Goal: Book appointment/travel/reservation

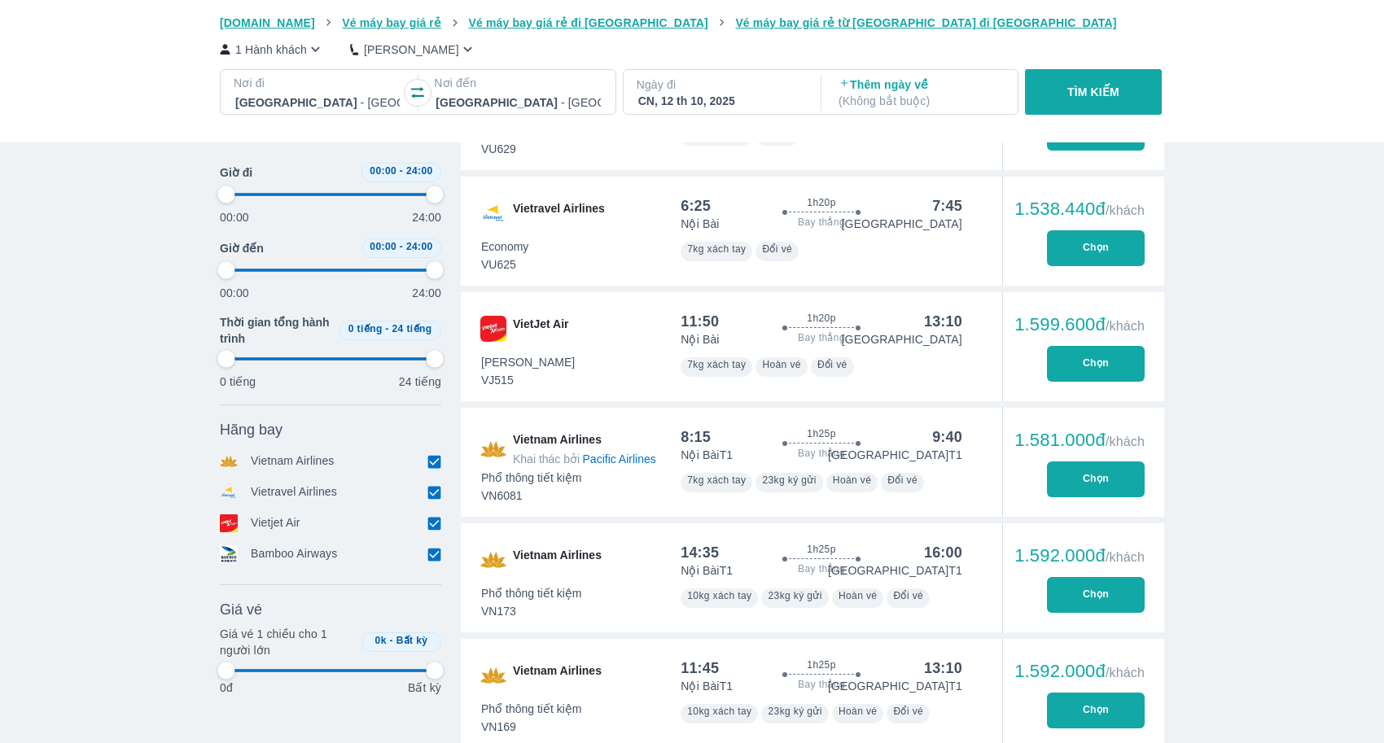
scroll to position [0, 467]
type input "97.9166666666667"
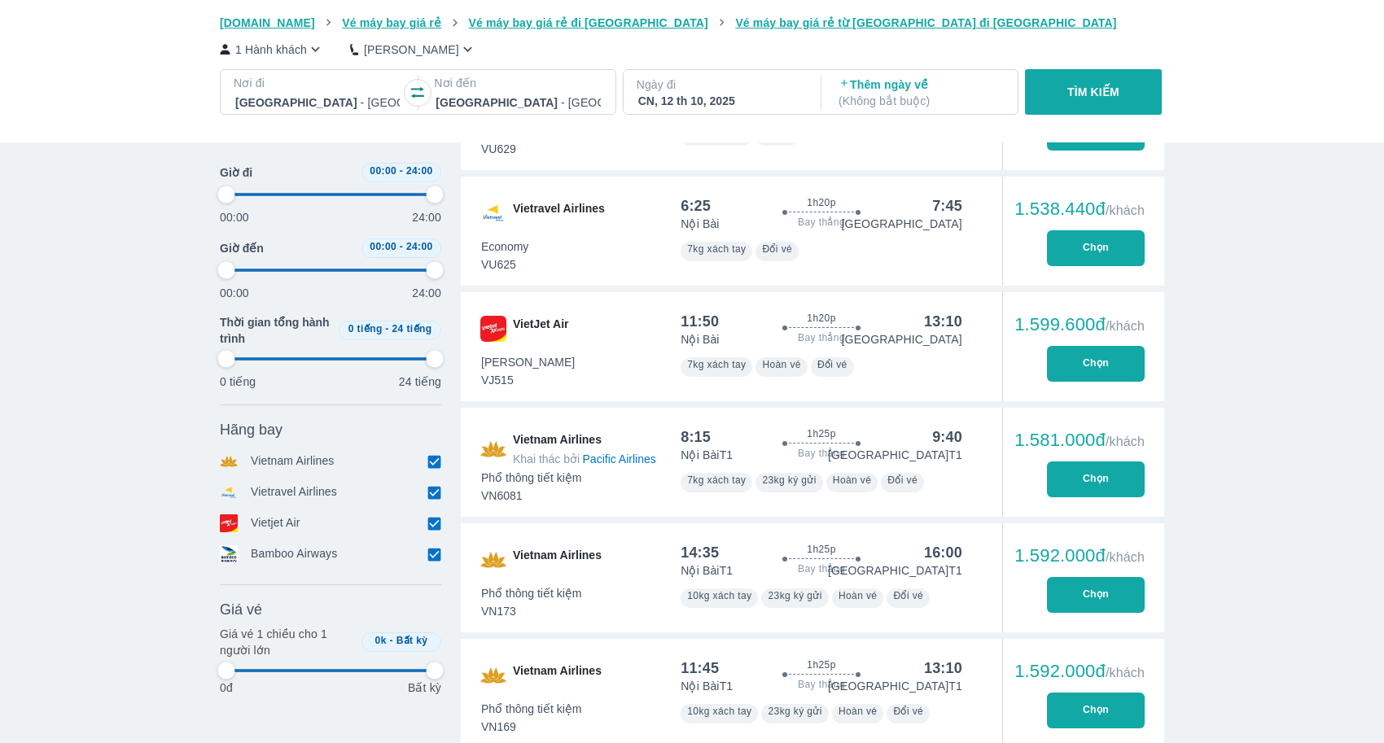
type input "97.9166666666667"
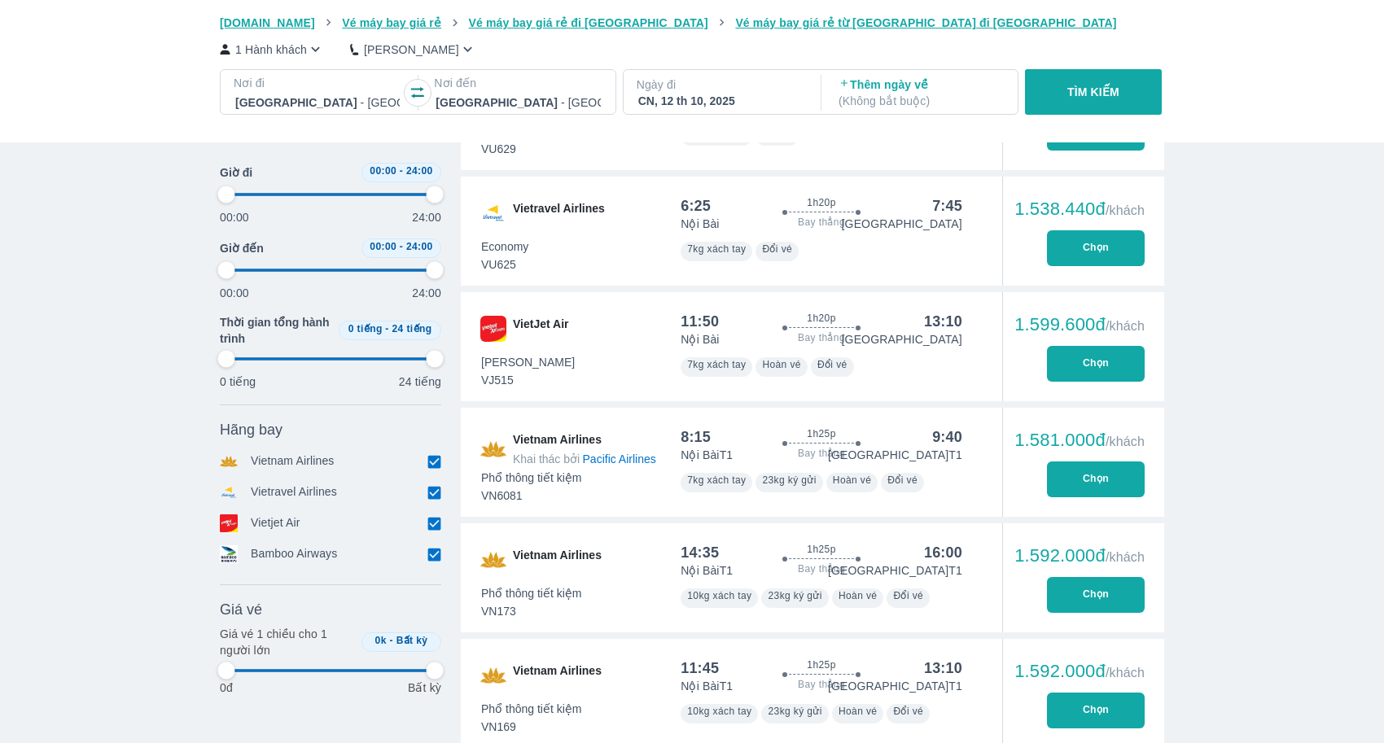
type input "97.9166666666667"
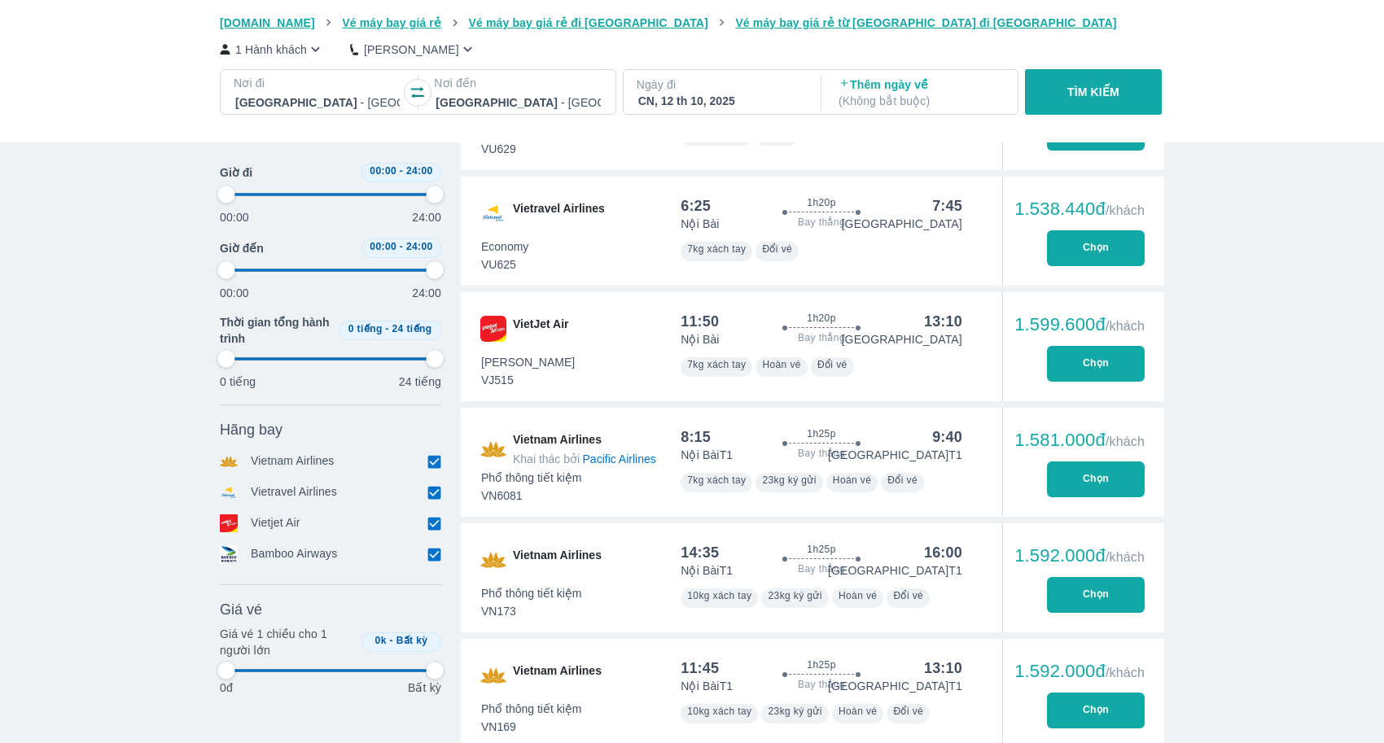
type input "97.9166666666667"
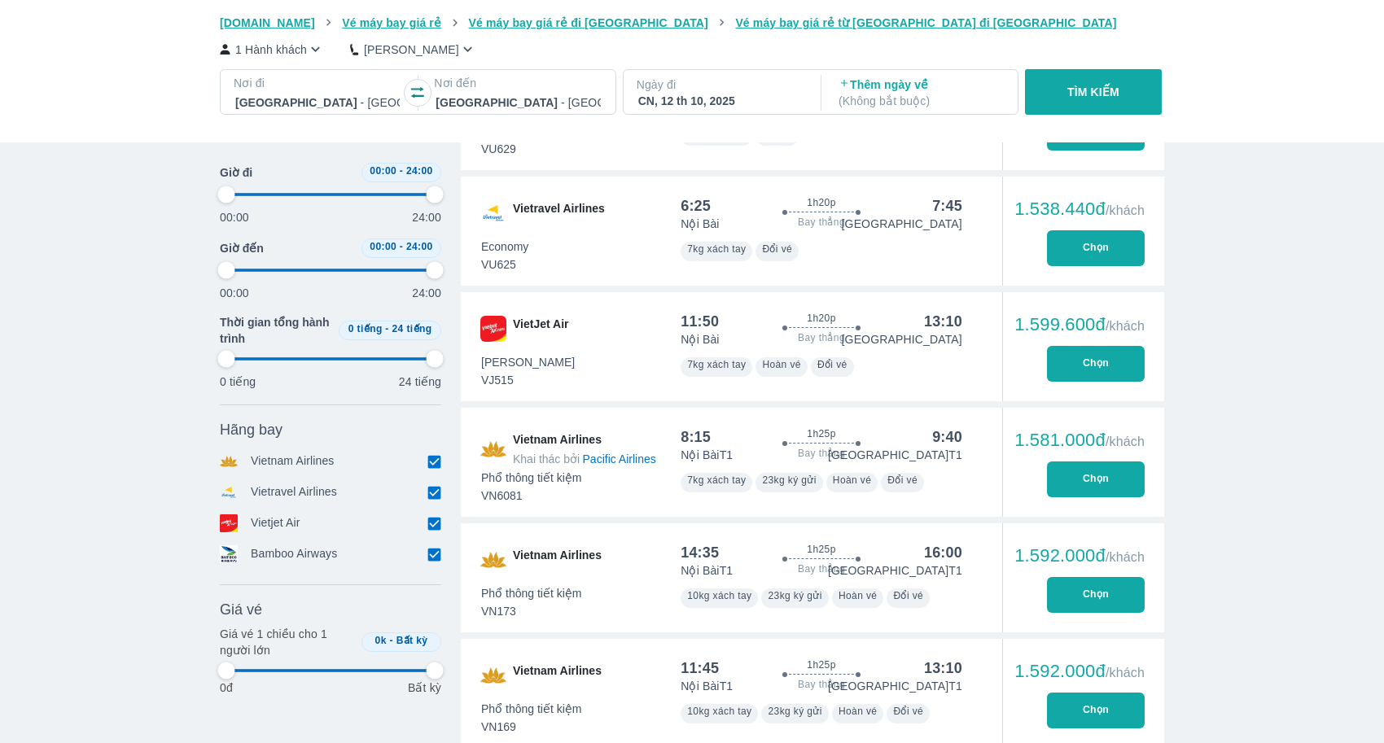
type input "97.9166666666667"
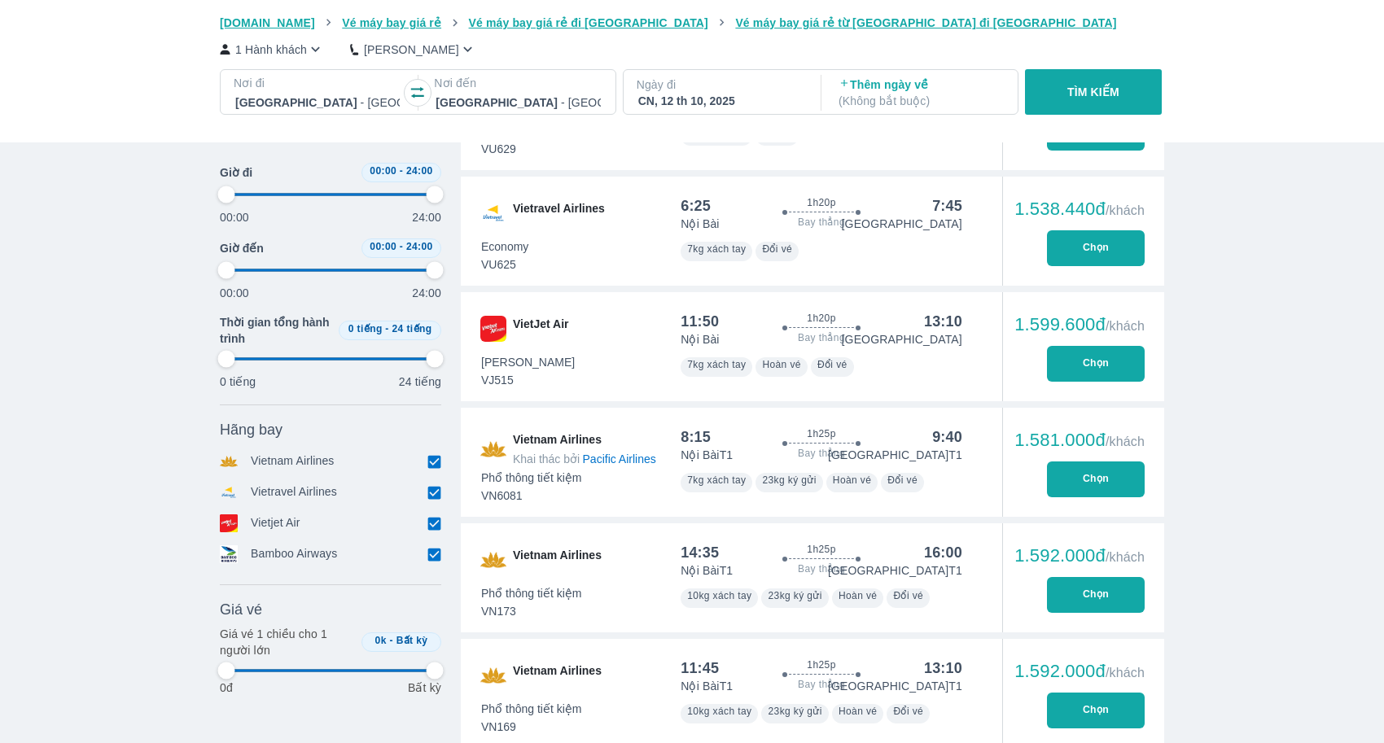
type input "97.9166666666667"
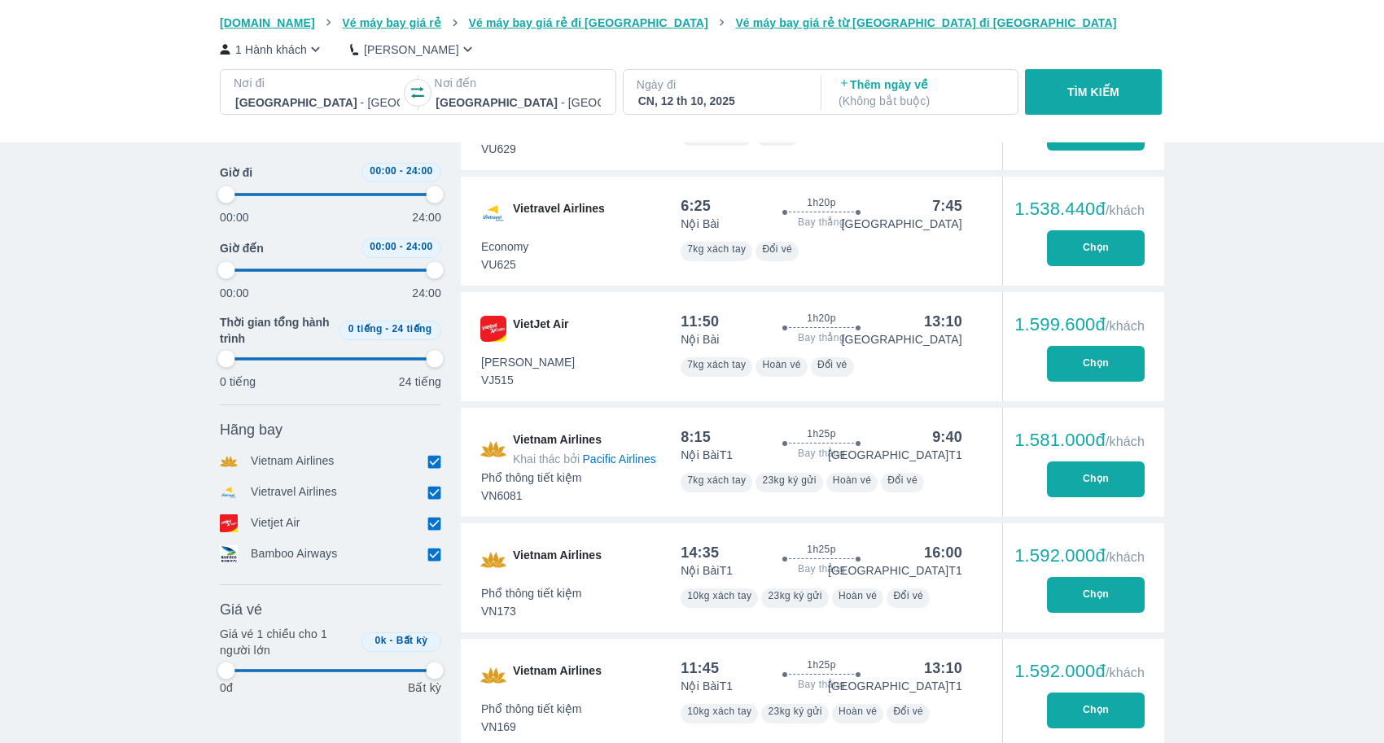
type input "97.9166666666667"
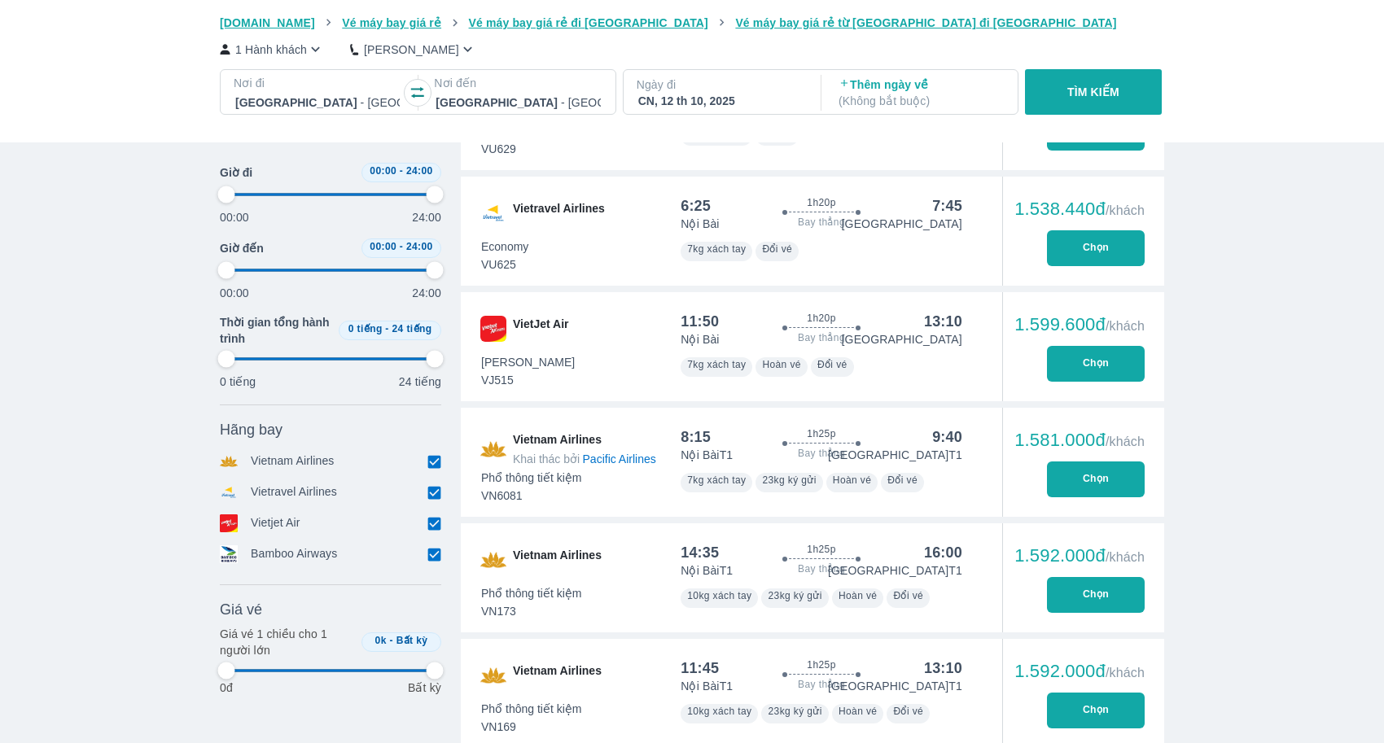
type input "97.9166666666667"
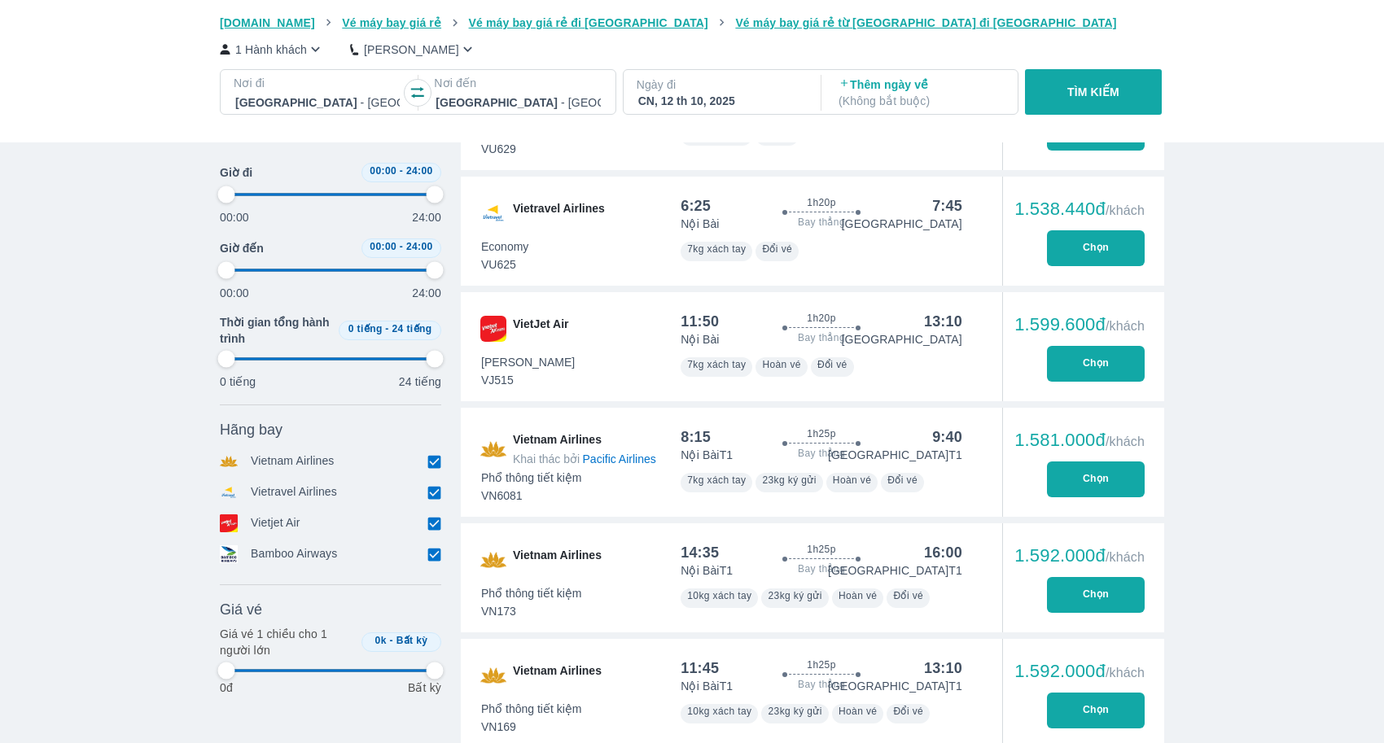
type input "97.9166666666667"
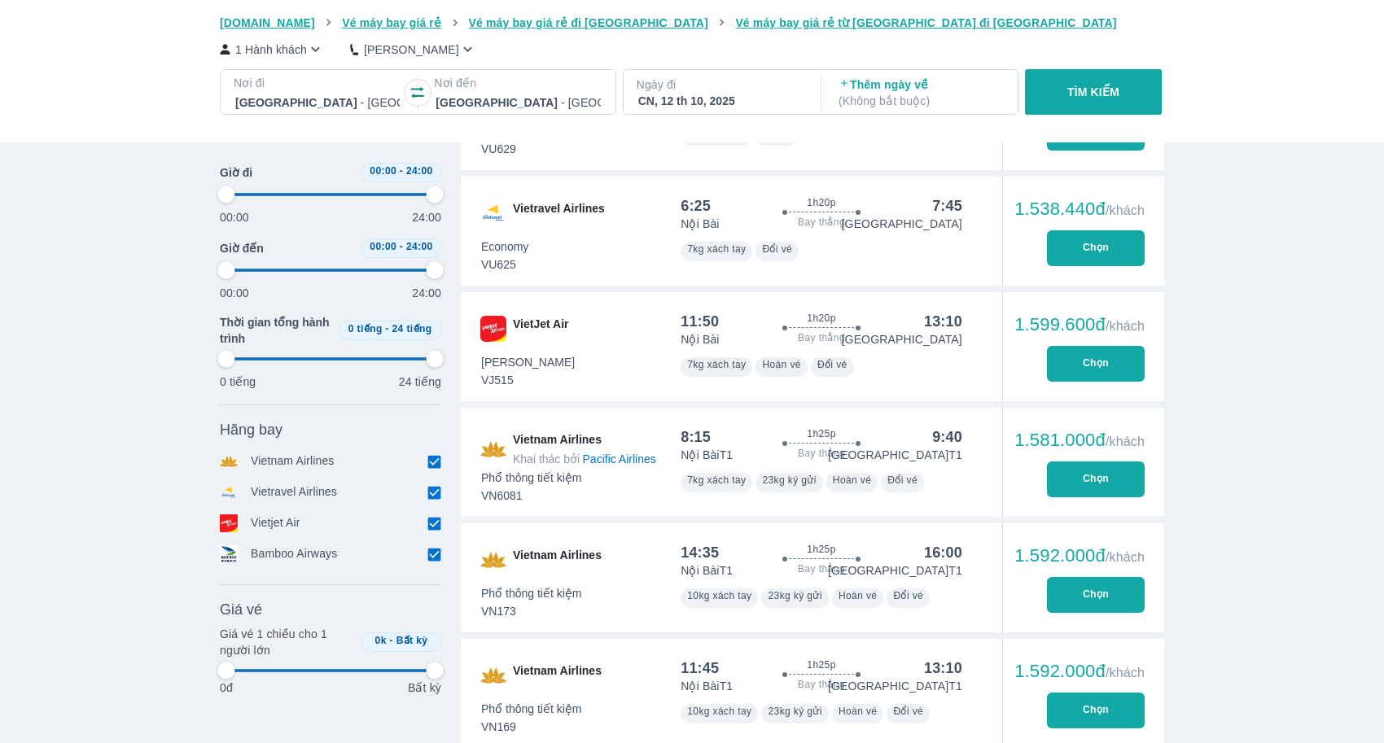
type input "97.9166666666667"
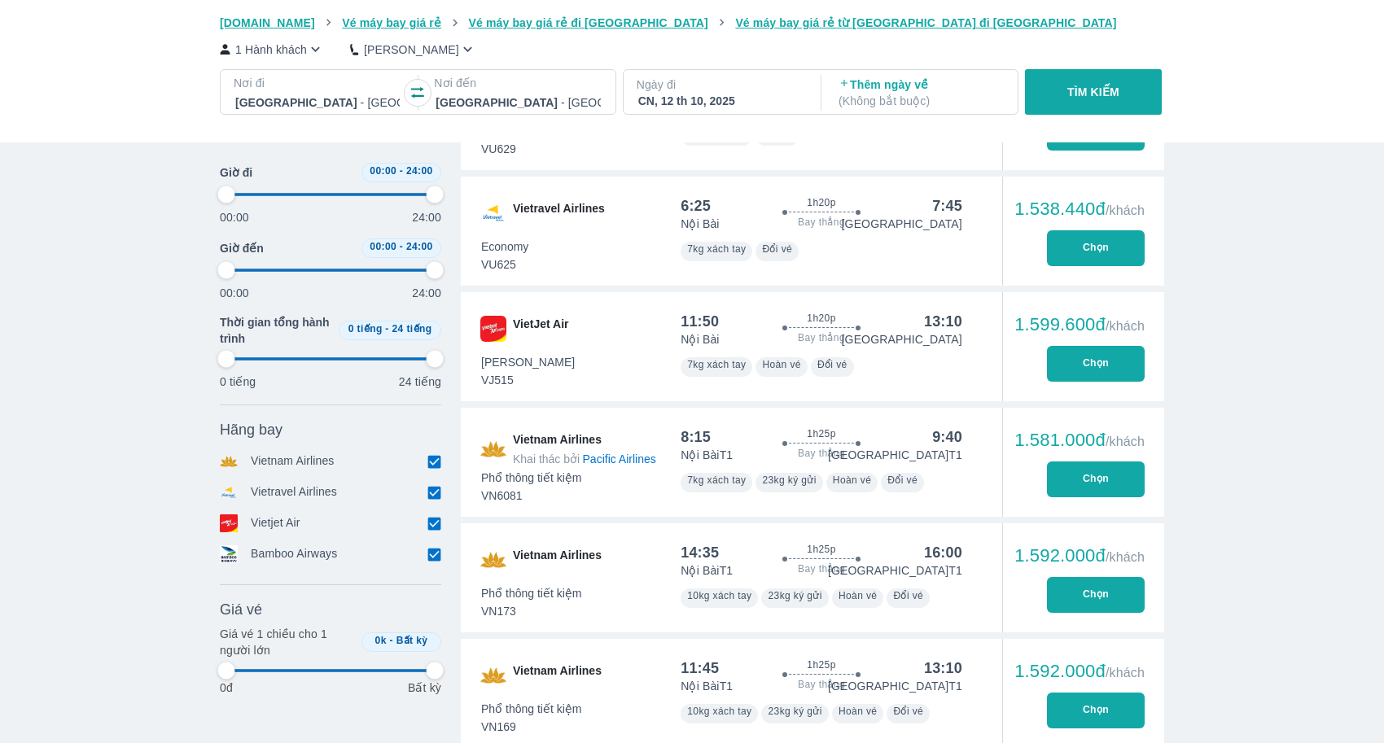
type input "97.9166666666667"
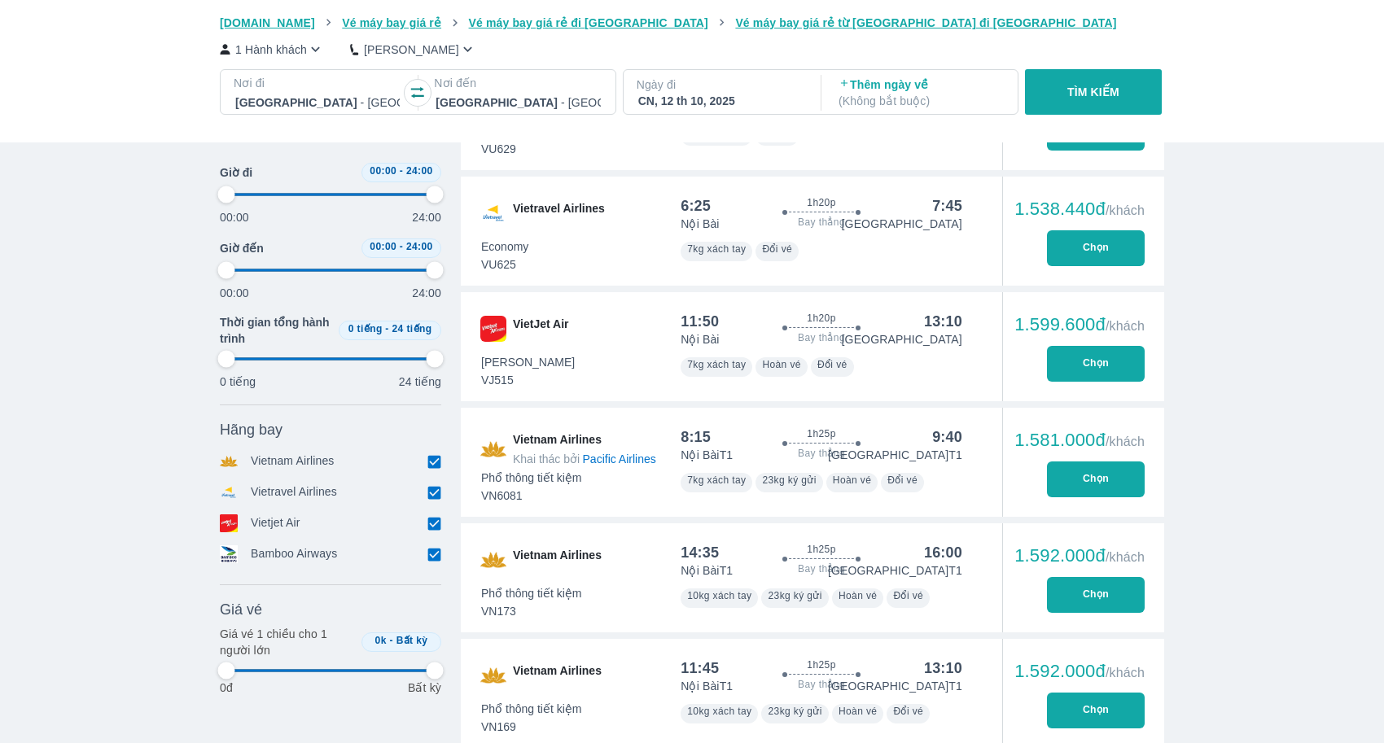
type input "97.9166666666667"
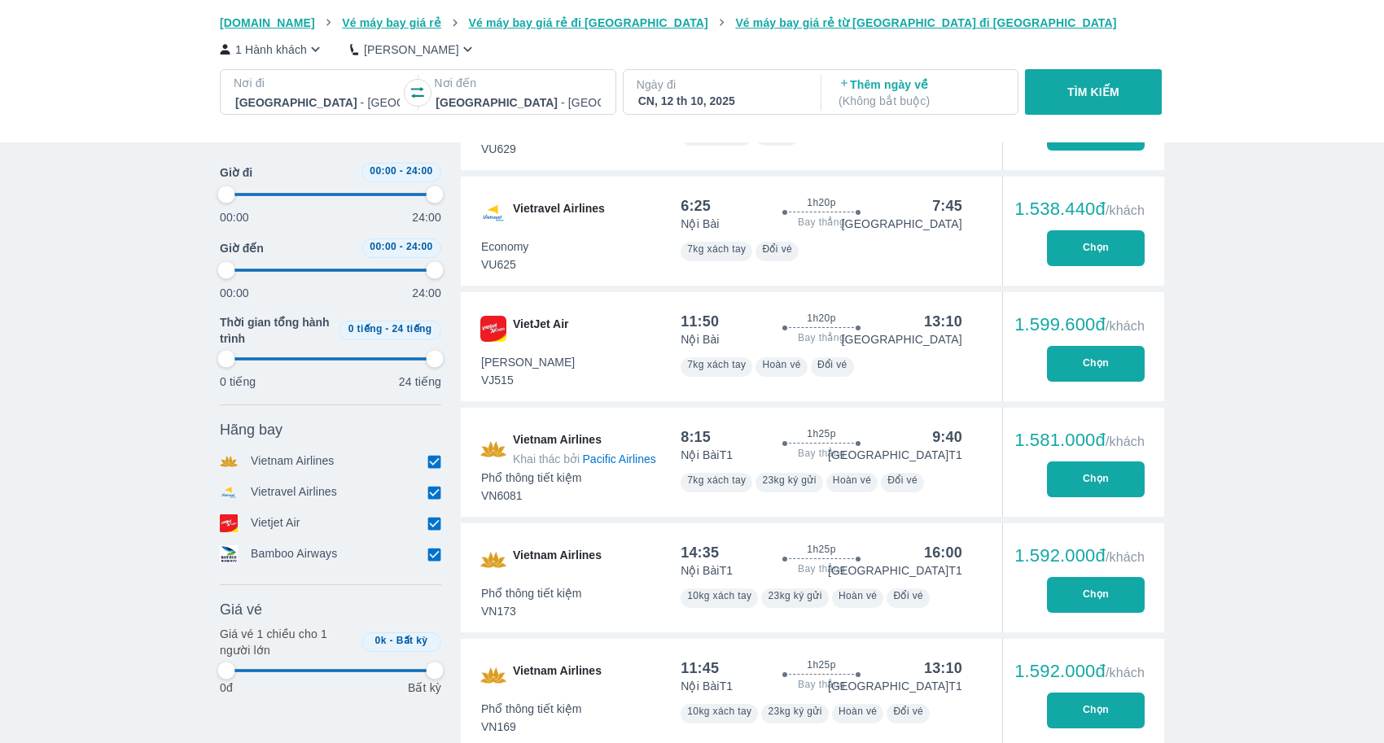
type input "97.9166666666667"
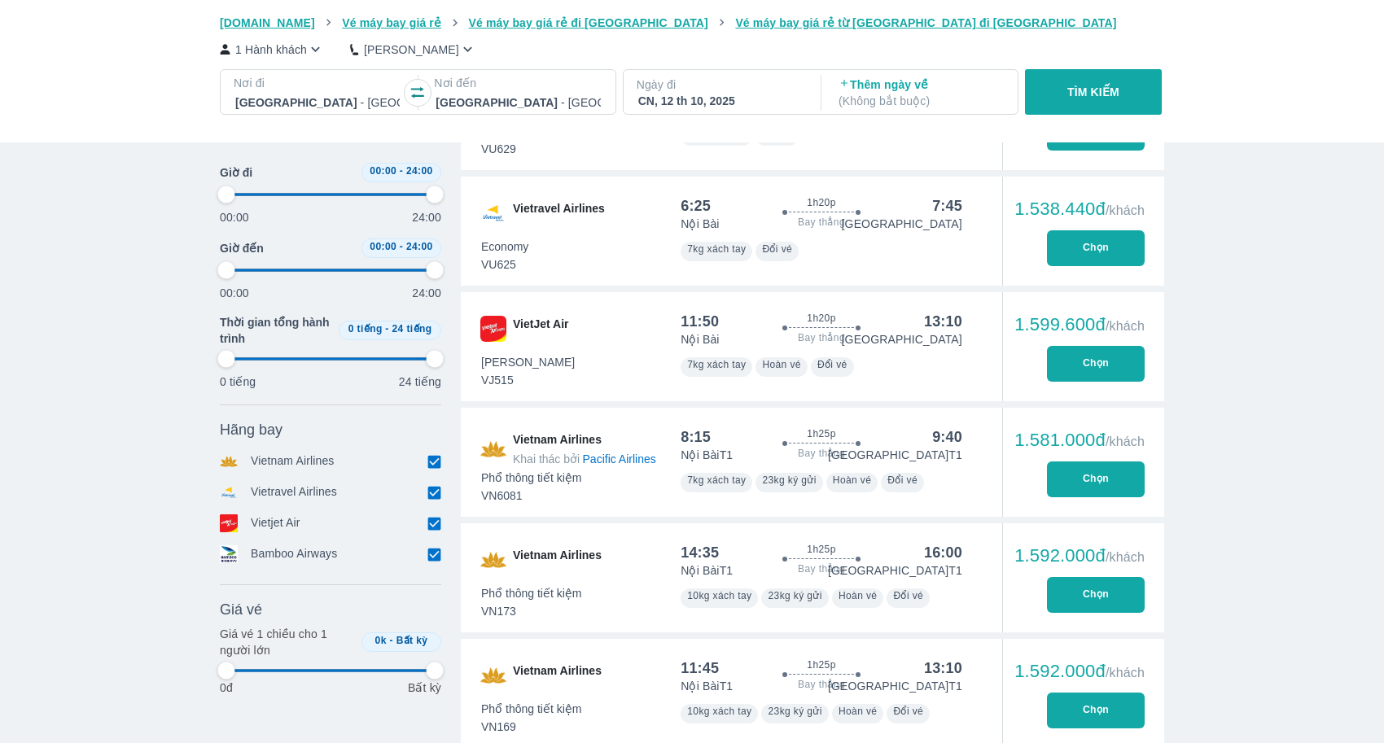
type input "97.9166666666667"
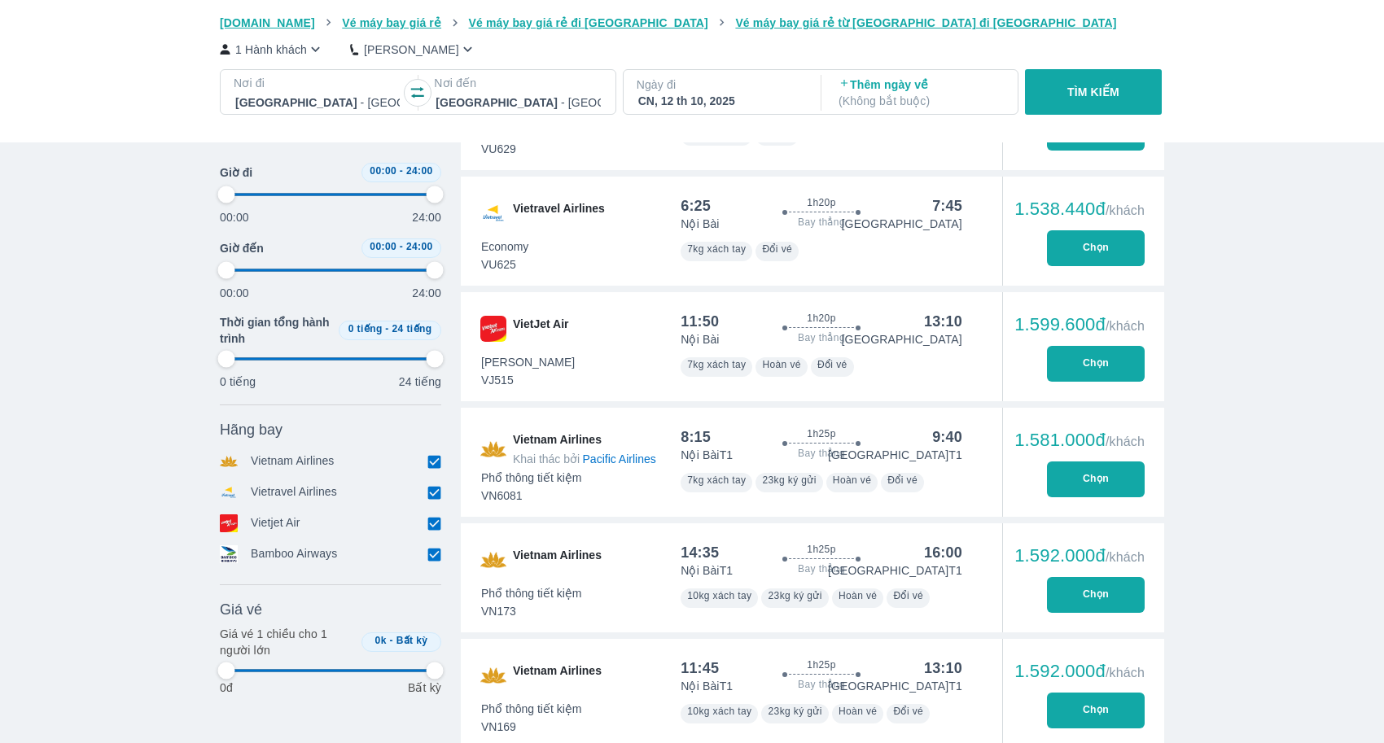
type input "97.9166666666667"
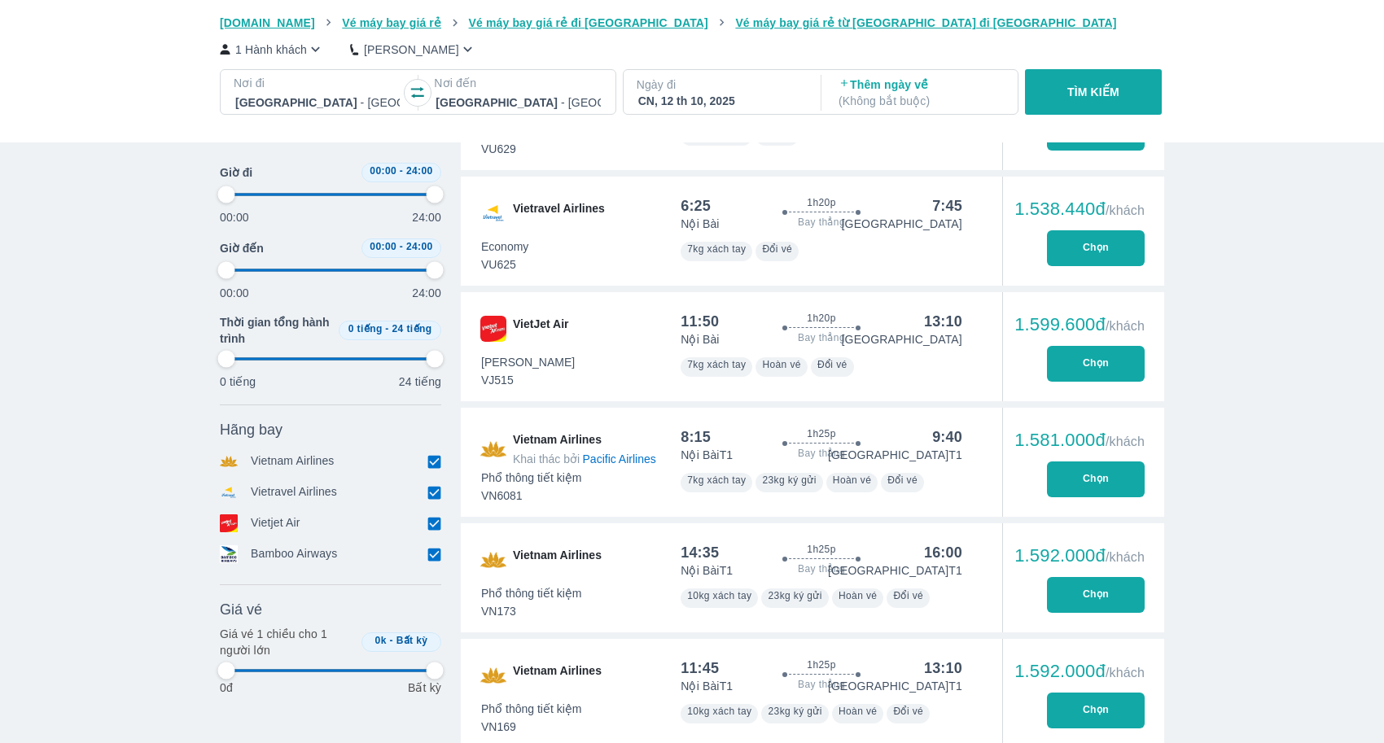
type input "97.9166666666667"
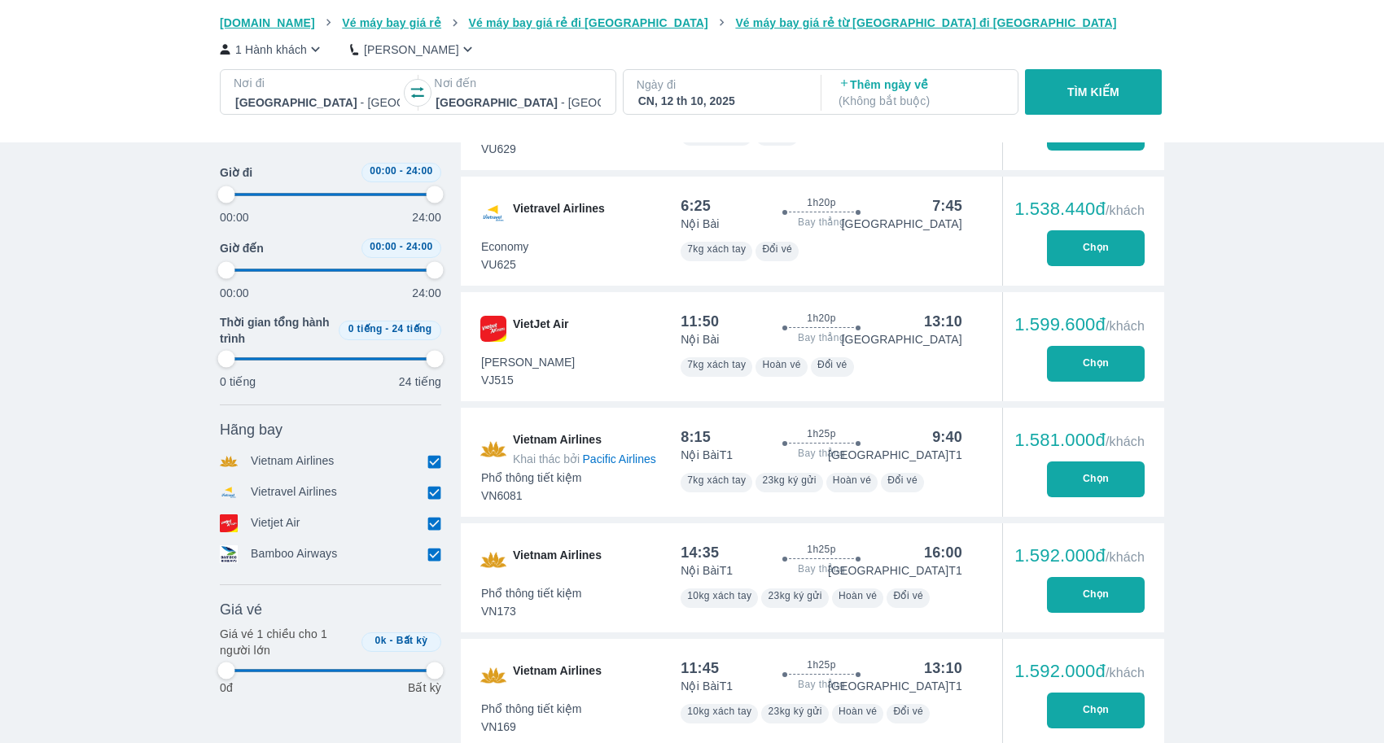
type input "97.9166666666667"
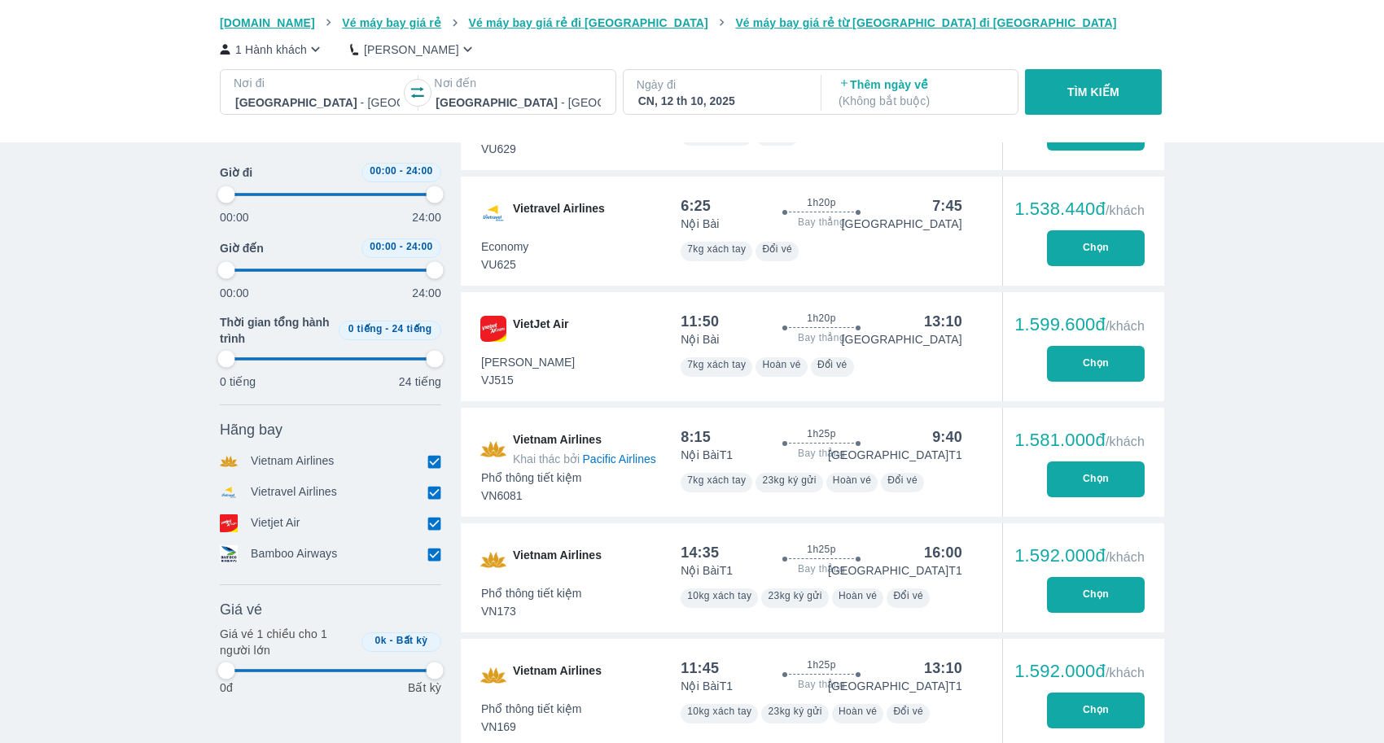
type input "97.9166666666667"
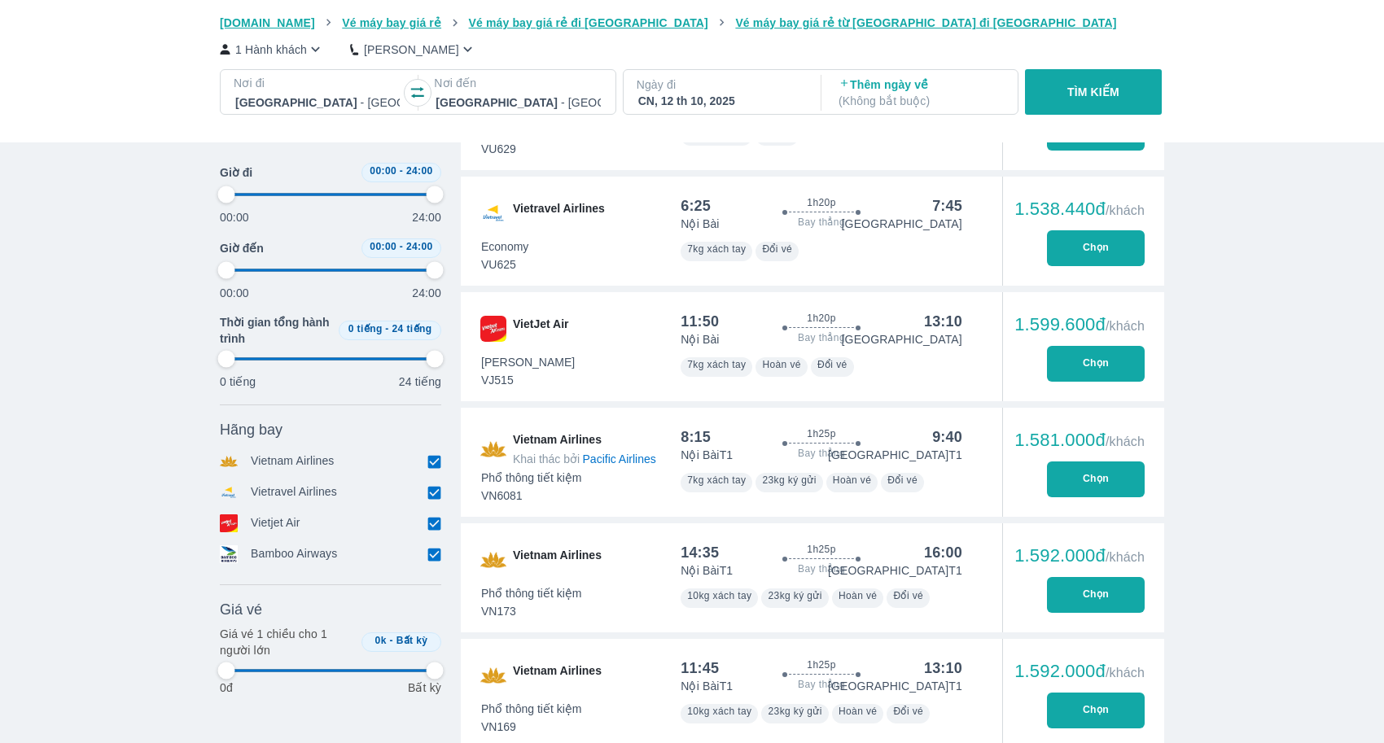
type input "97.9166666666667"
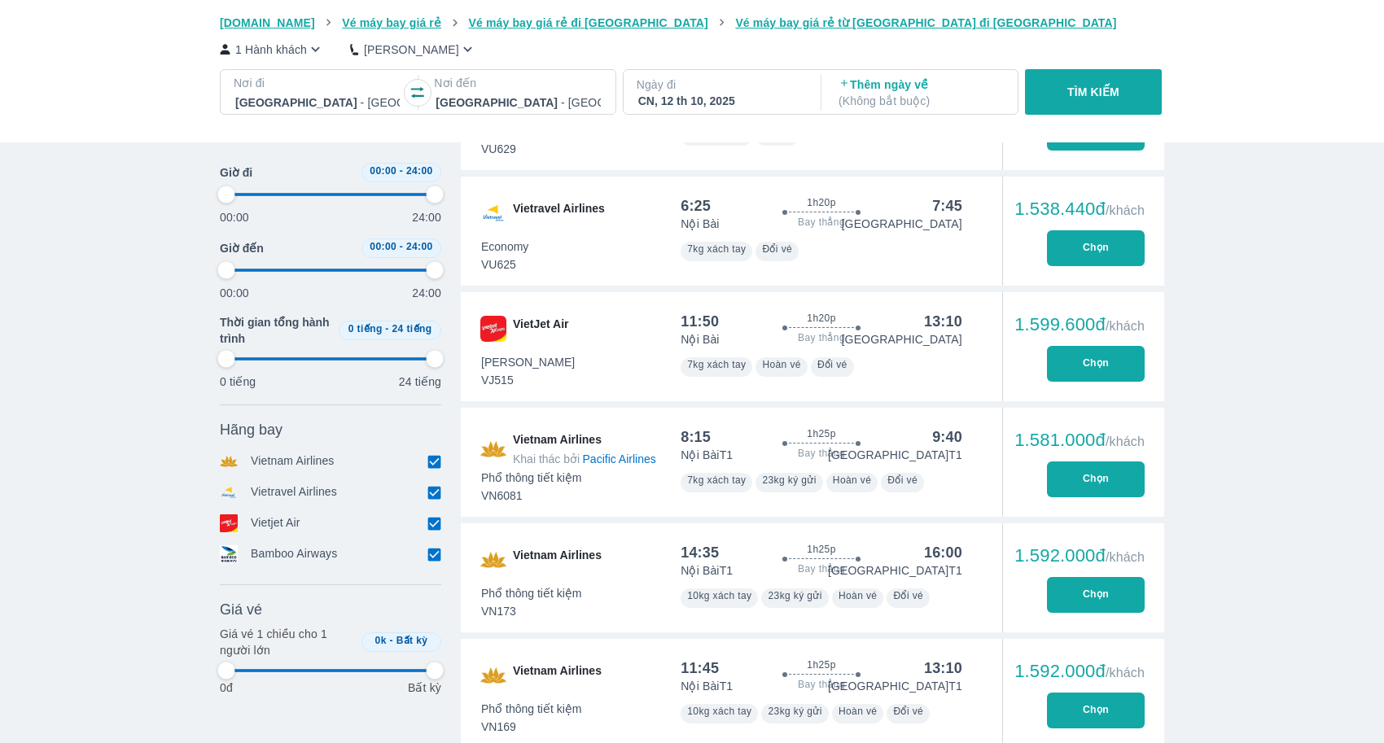
type input "97.9166666666667"
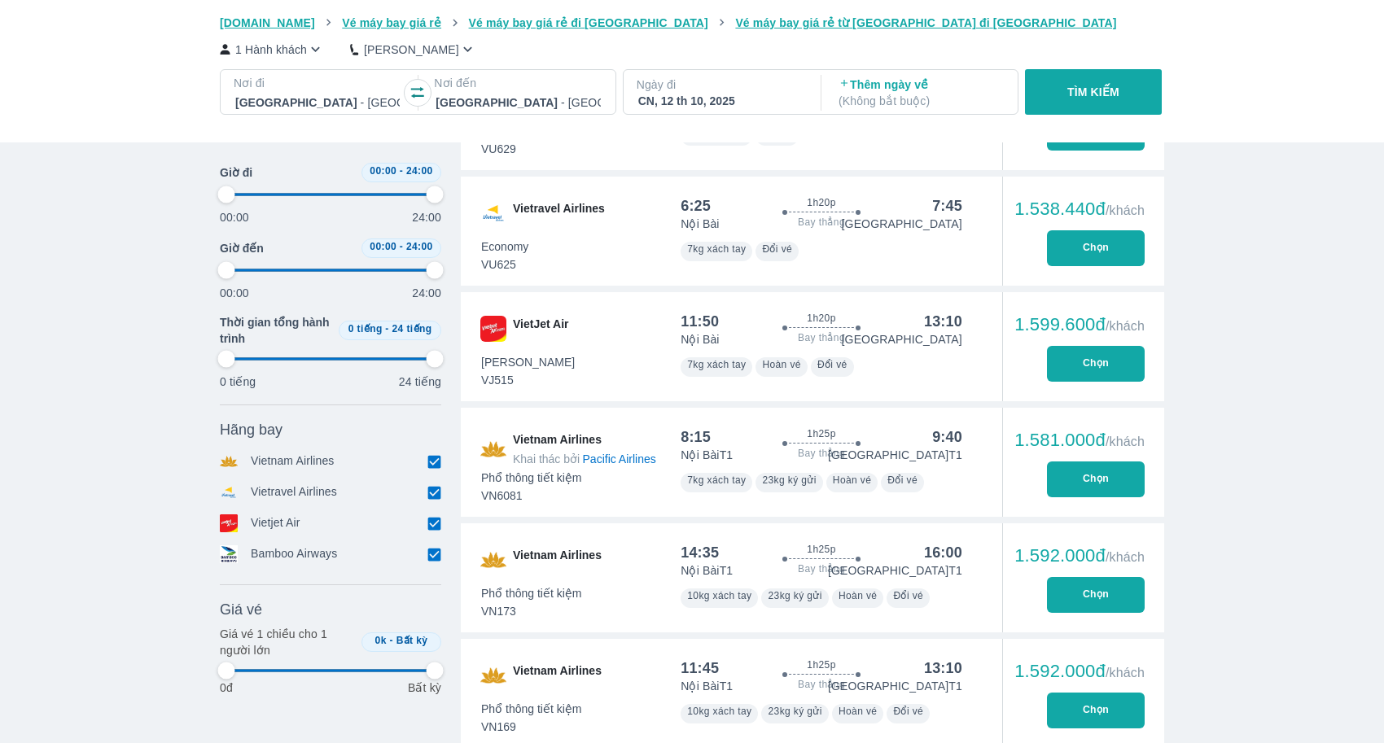
type input "97.9166666666667"
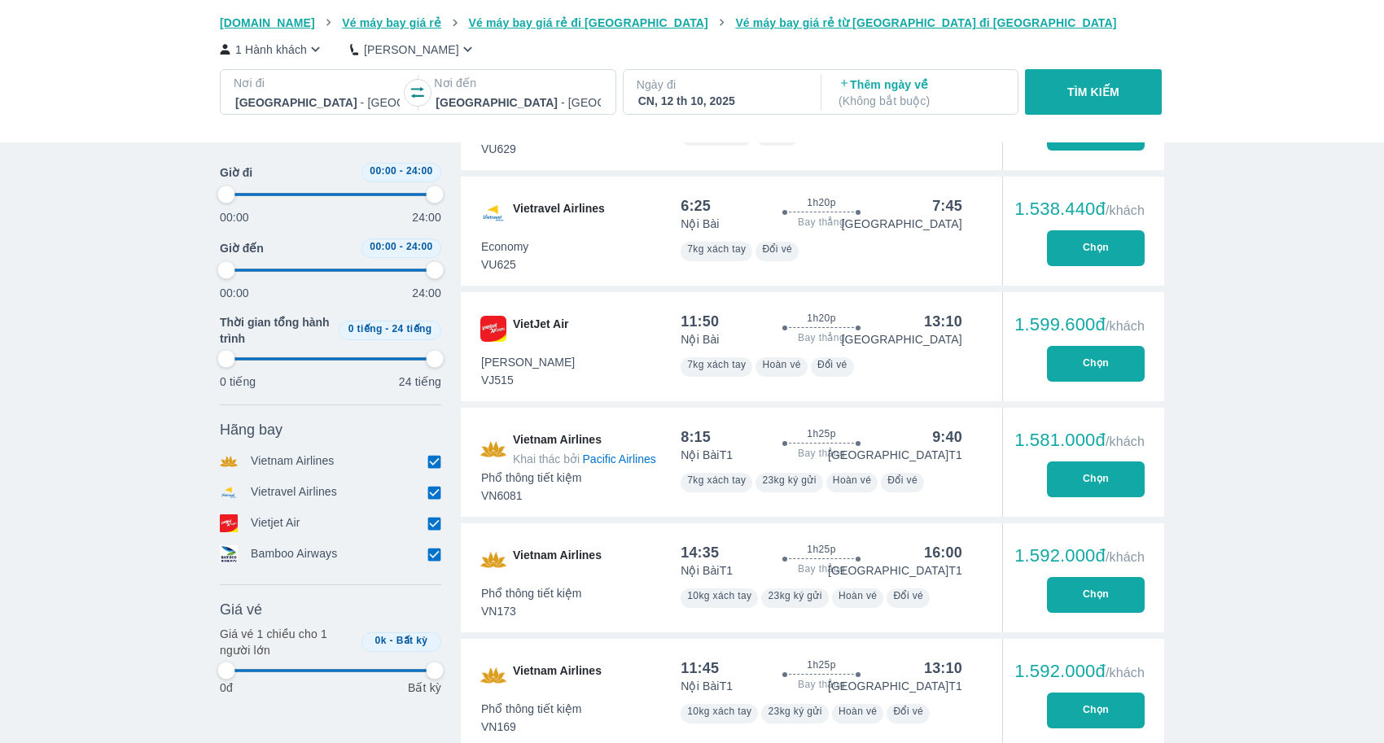
type input "97.9166666666667"
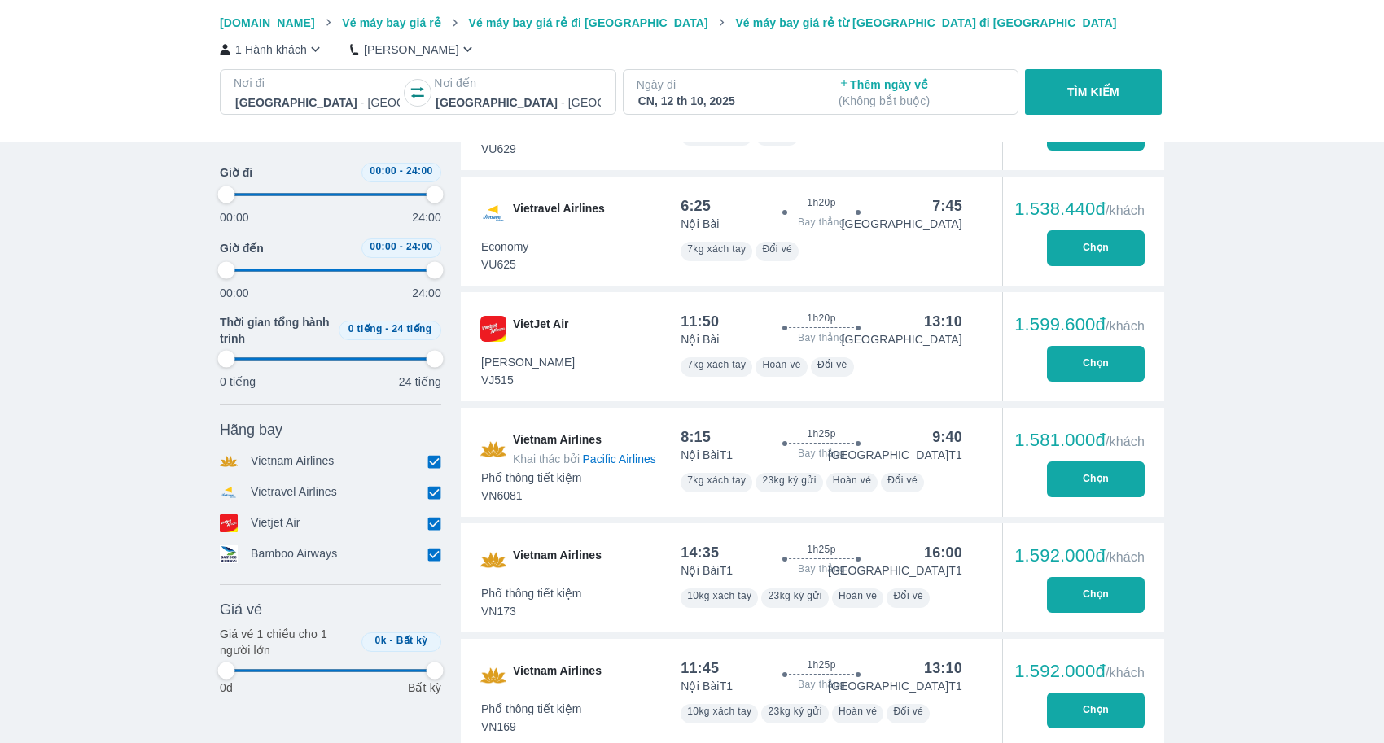
type input "97.9166666666667"
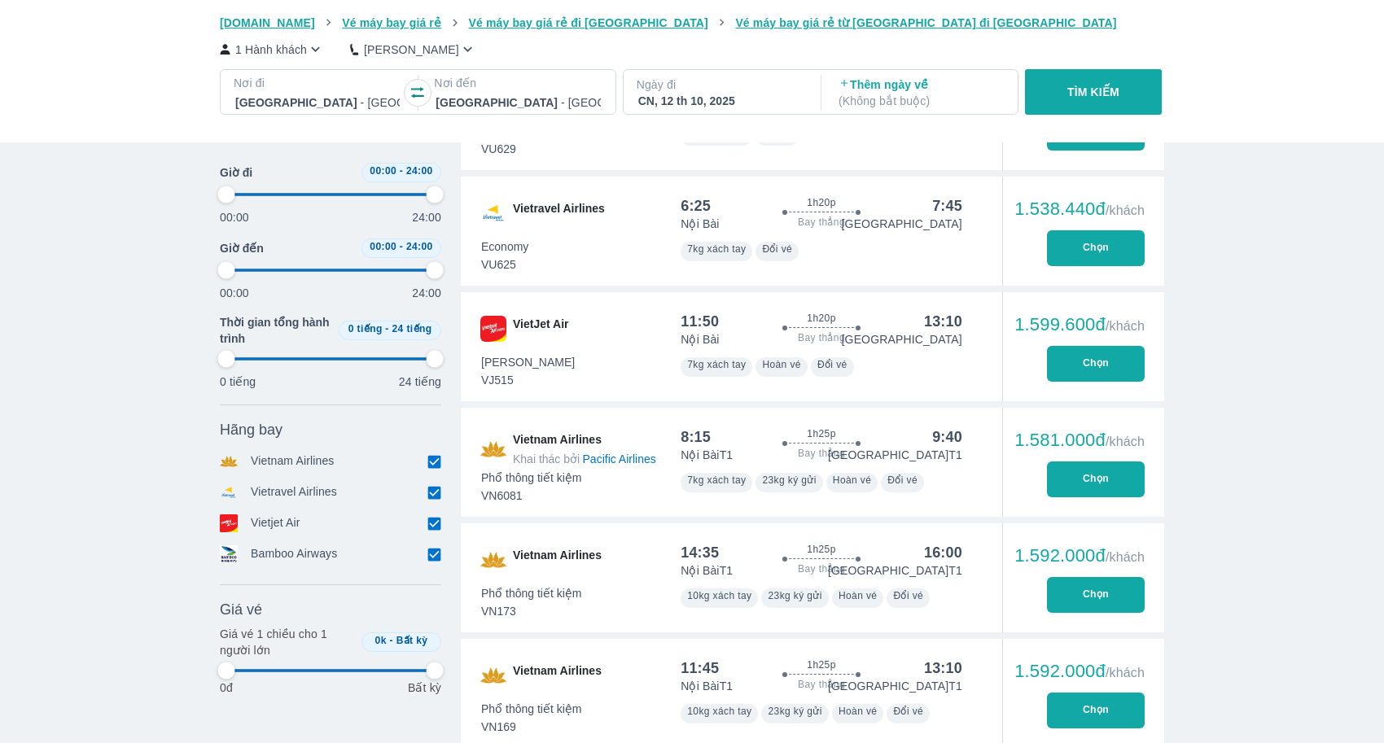
type input "97.9166666666667"
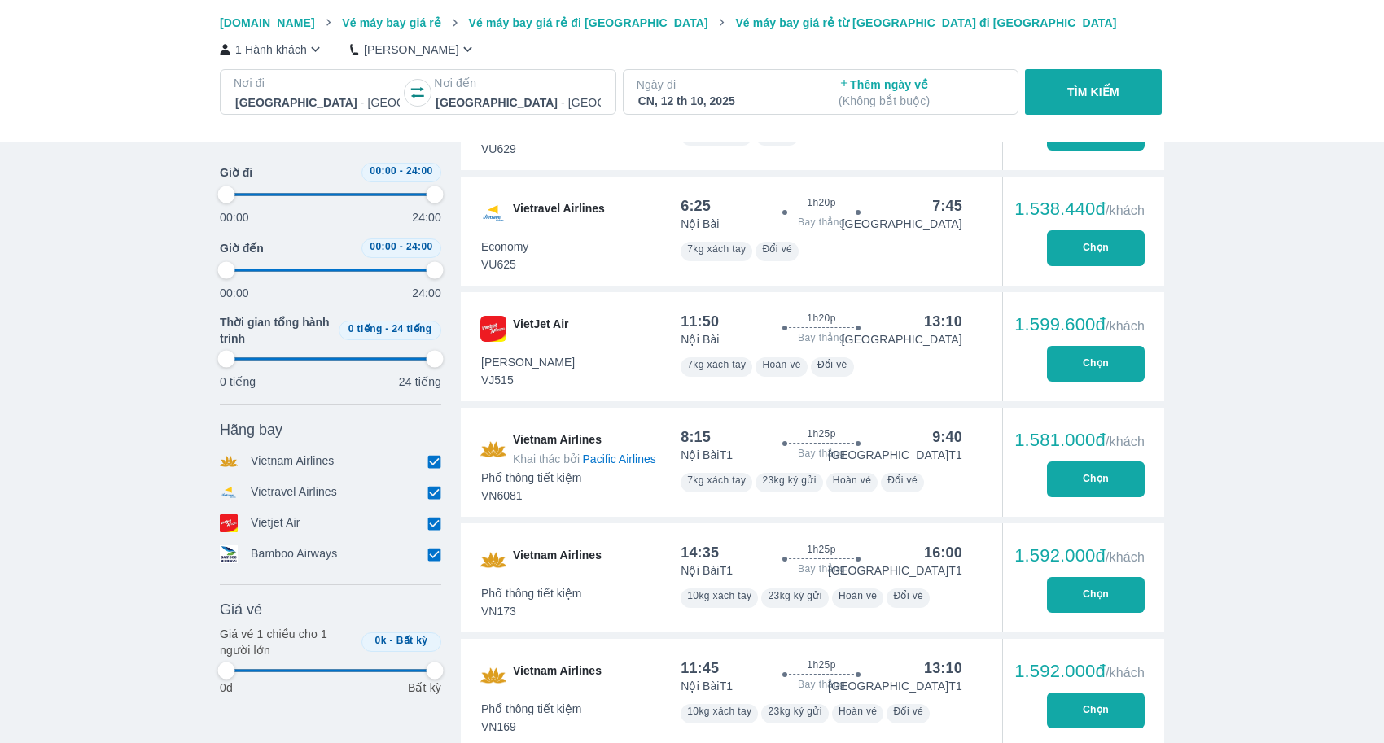
type input "97.9166666666667"
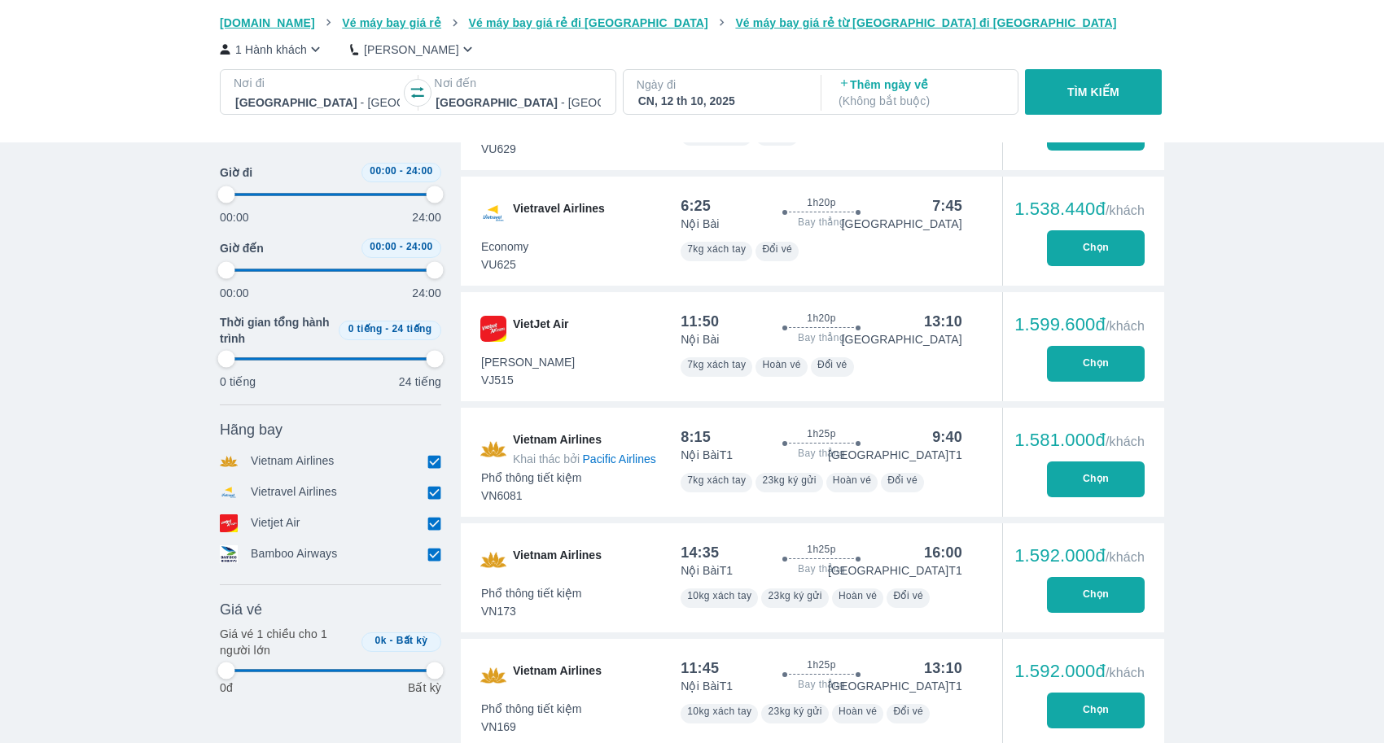
type input "97.9166666666667"
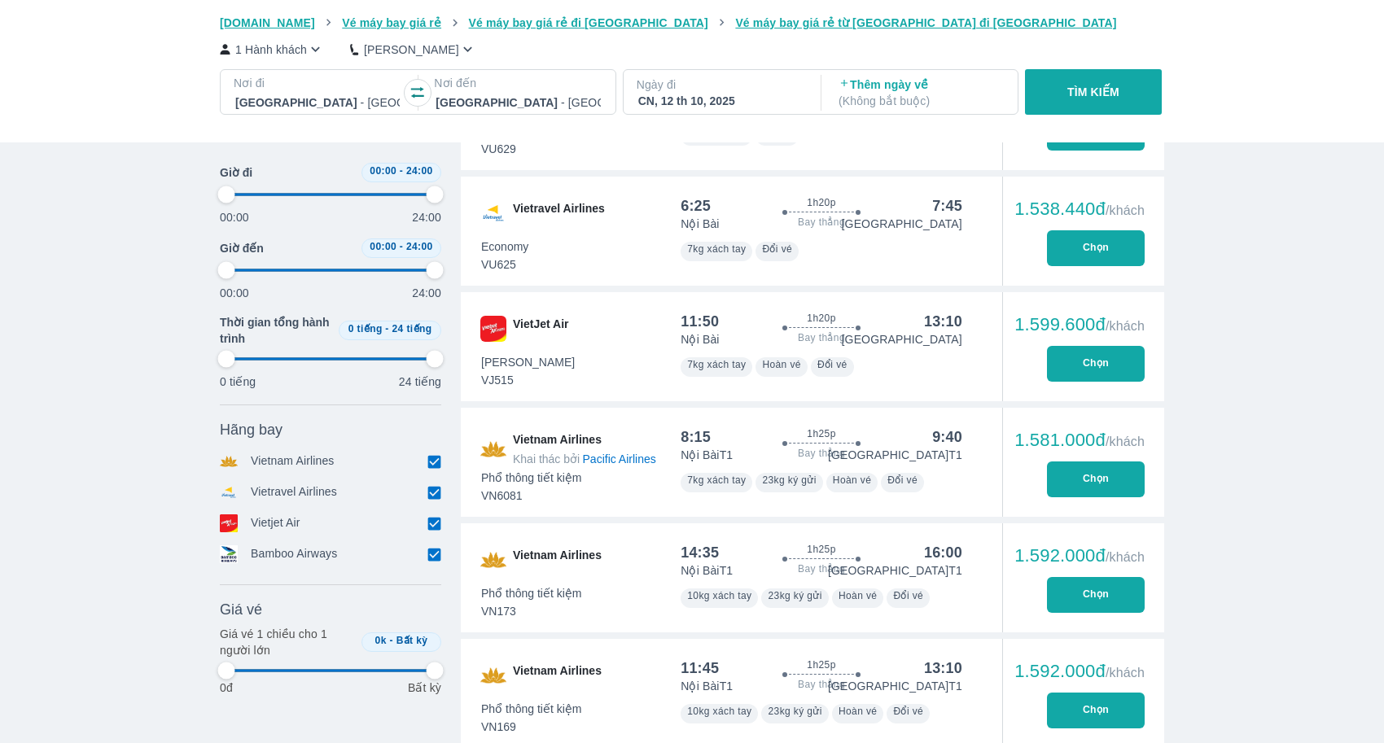
type input "97.9166666666667"
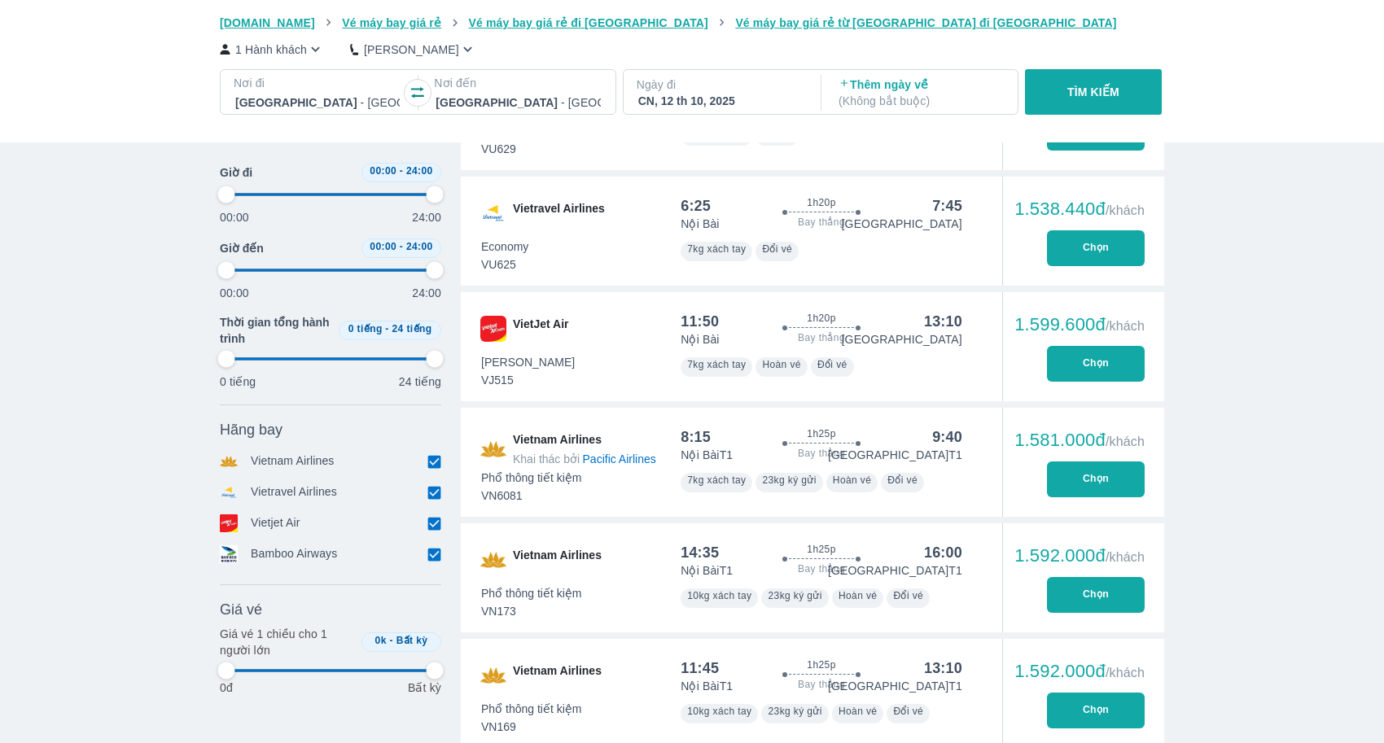
type input "97.9166666666667"
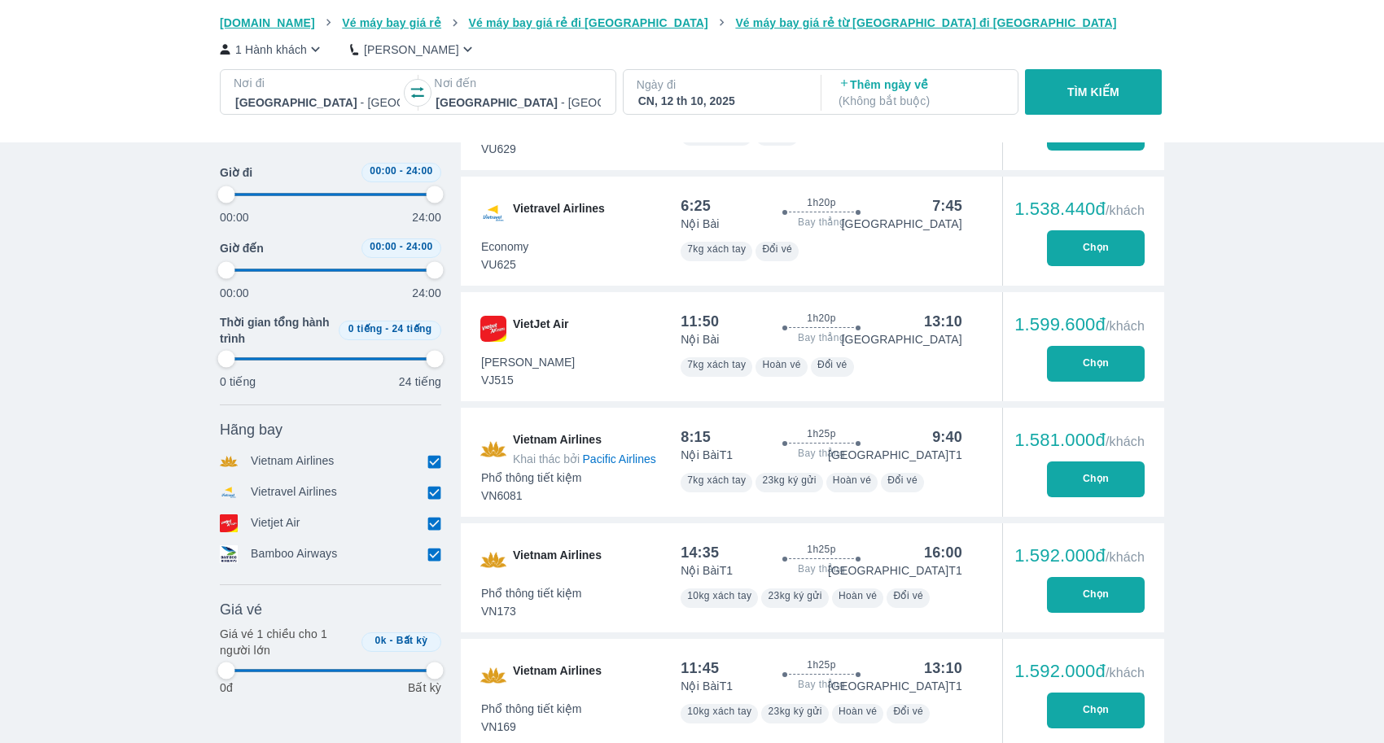
type input "97.9166666666667"
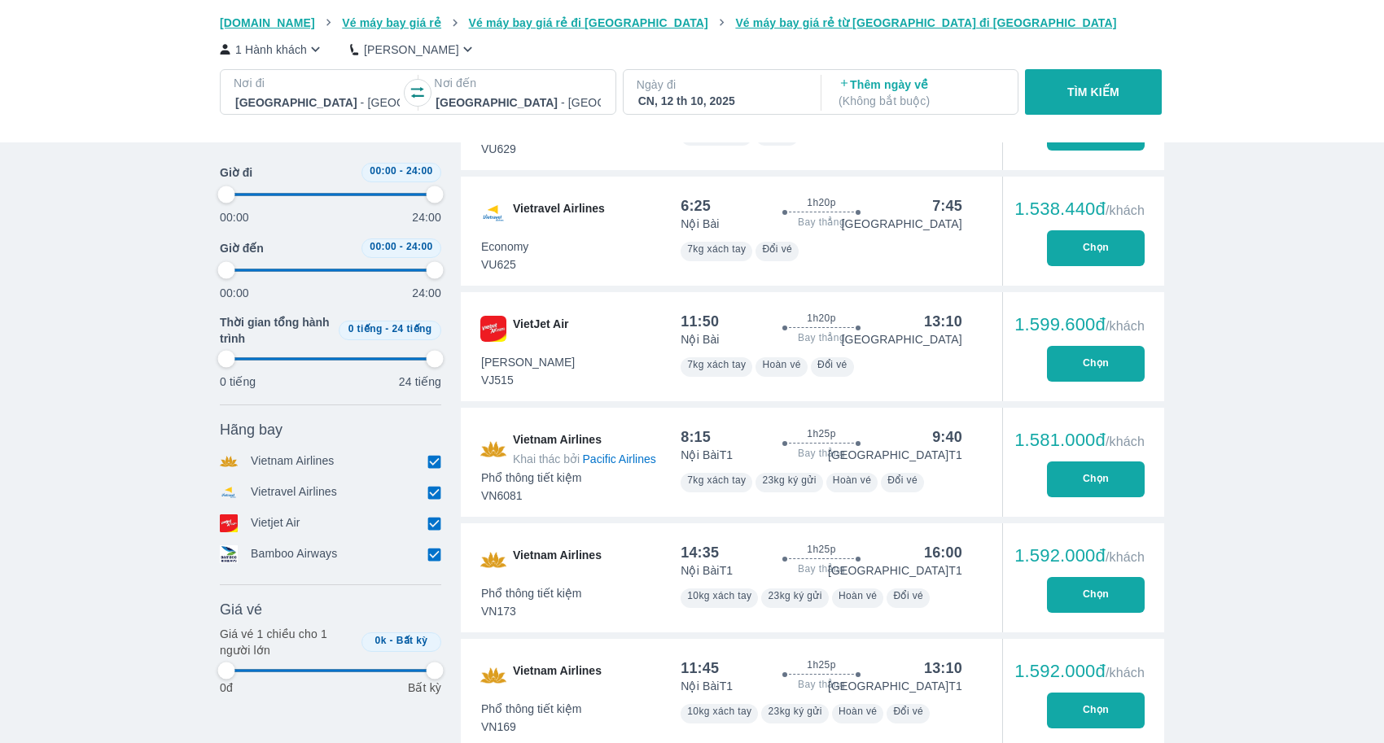
type input "97.9166666666667"
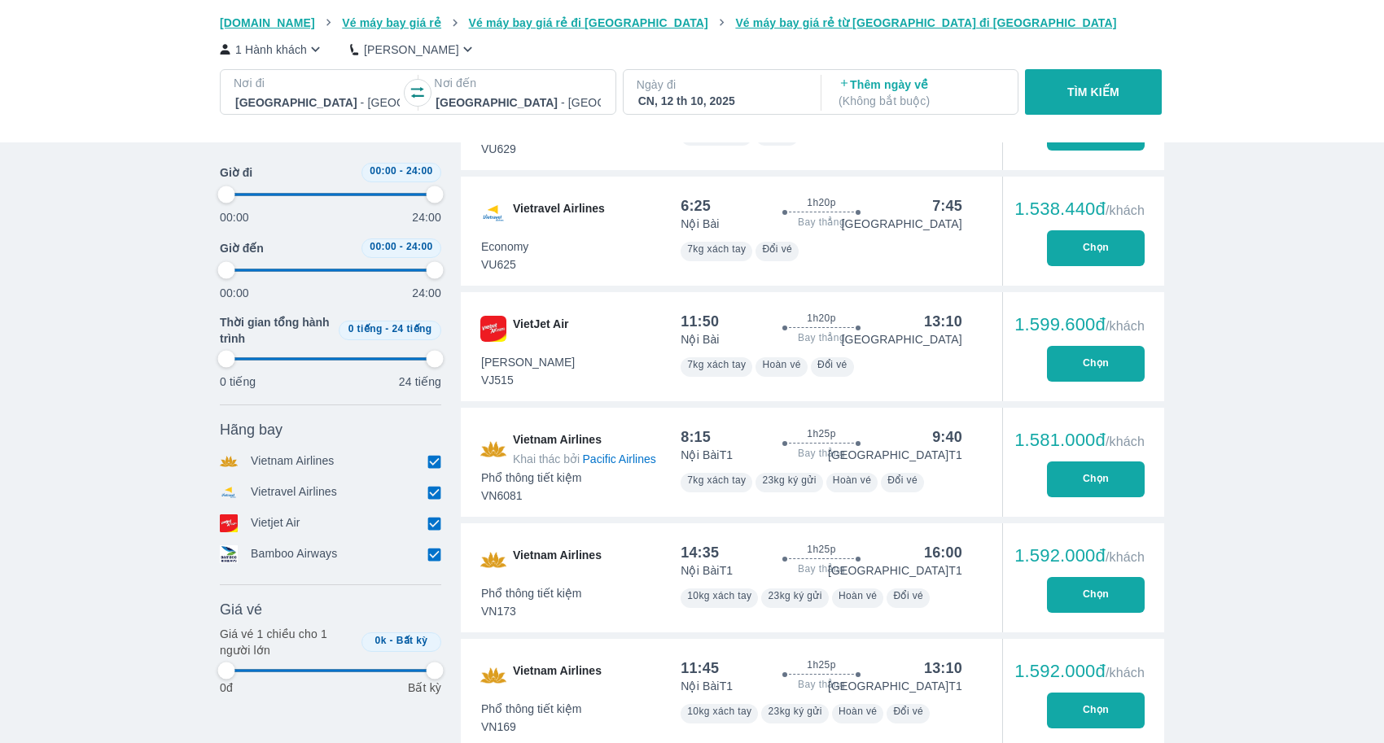
type input "97.9166666666667"
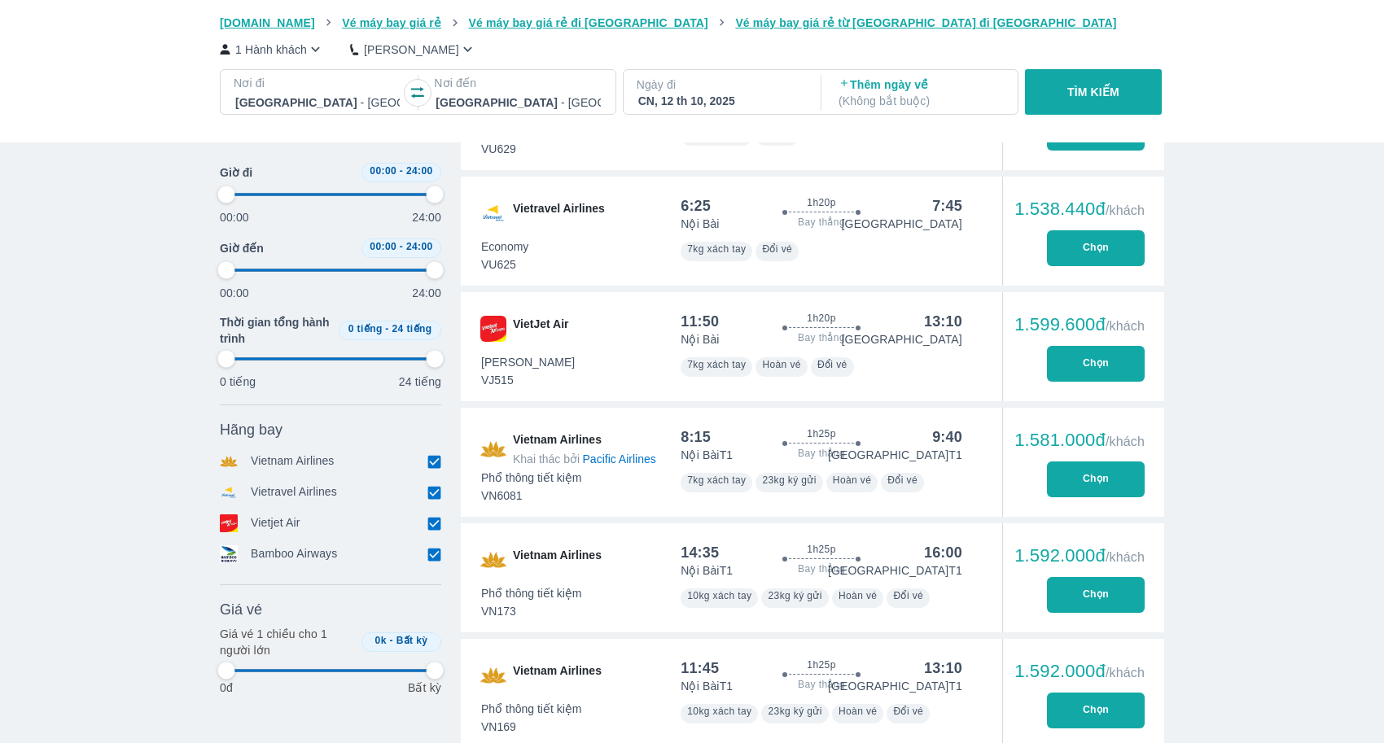
type input "97.9166666666667"
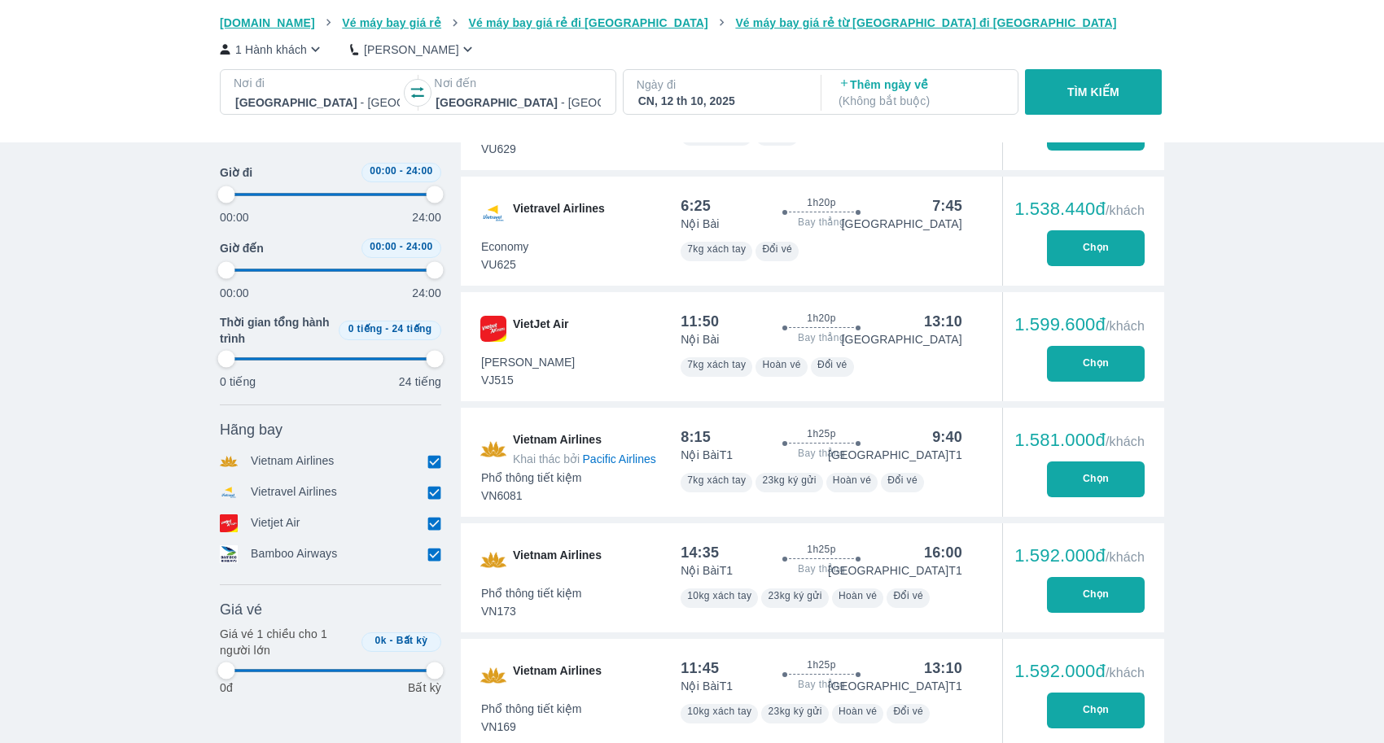
type input "97.9166666666667"
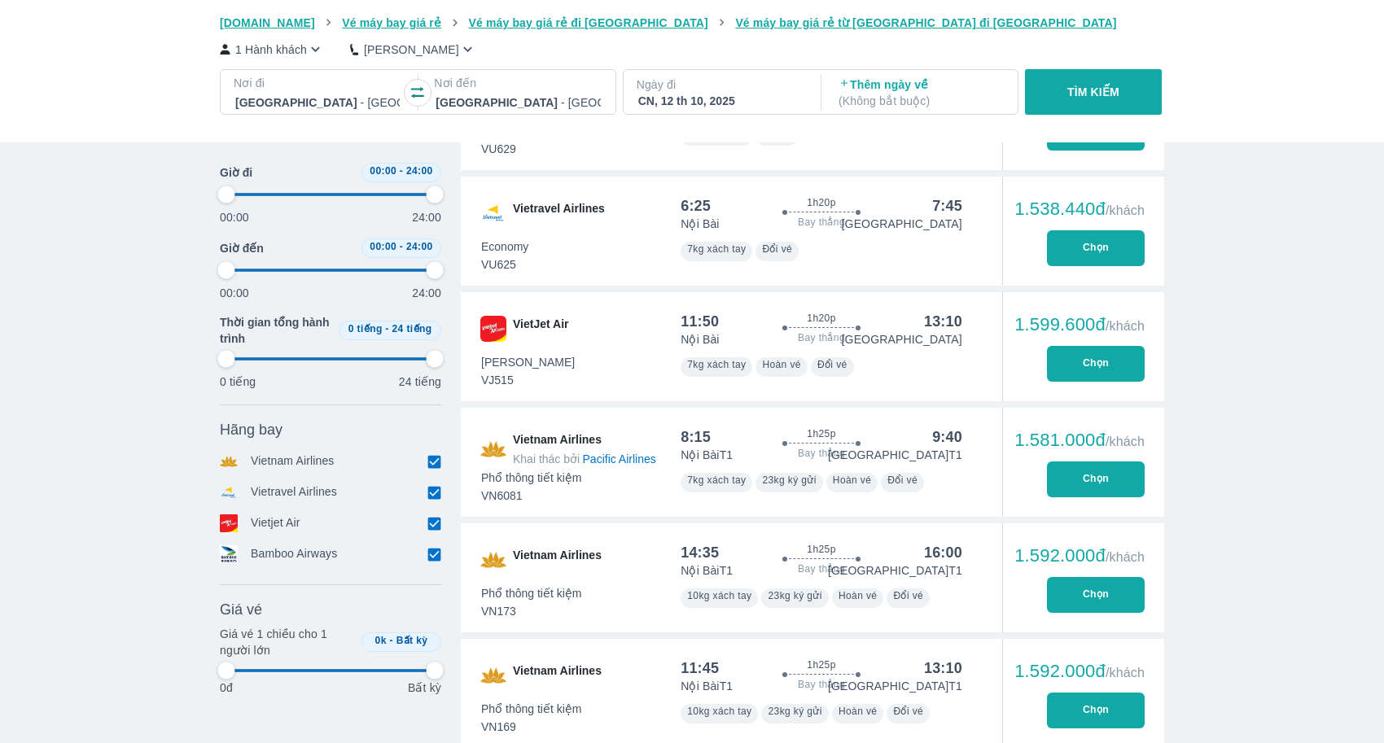
type input "97.9166666666667"
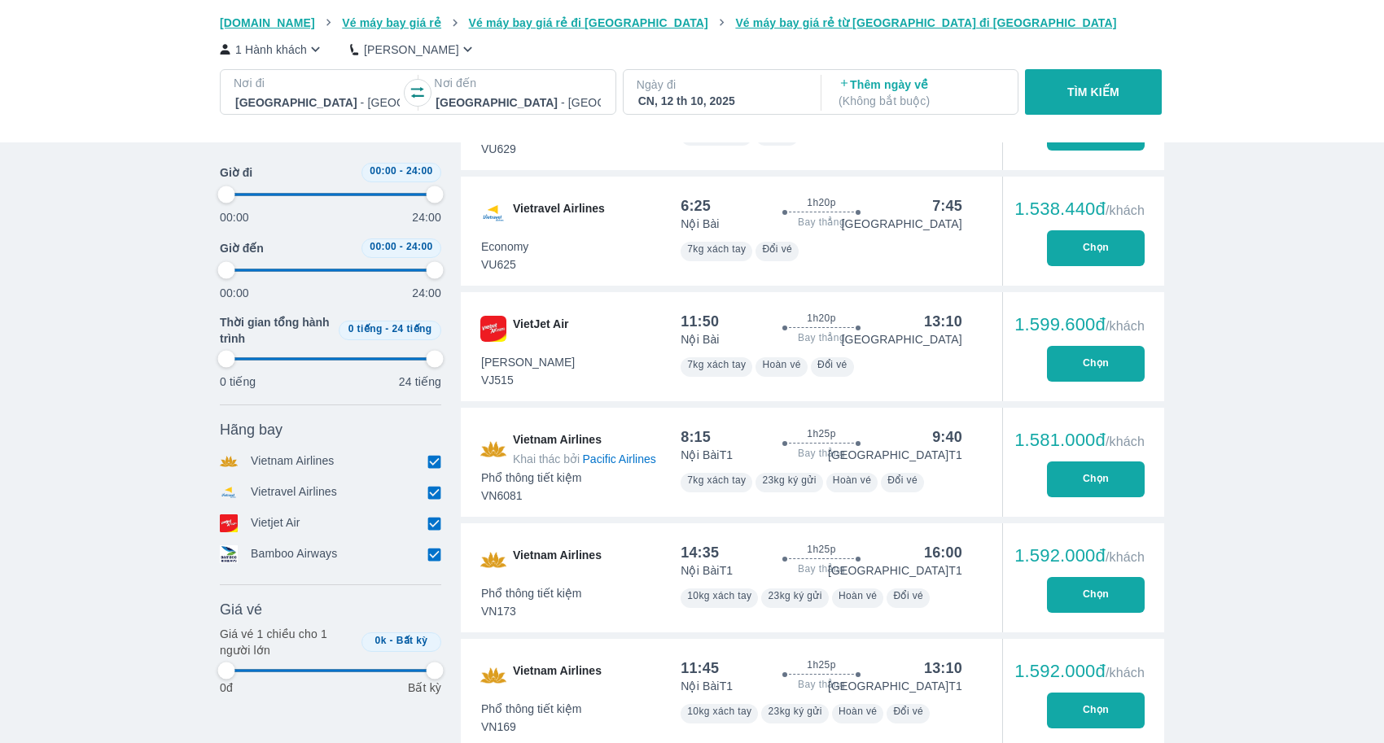
type input "97.9166666666667"
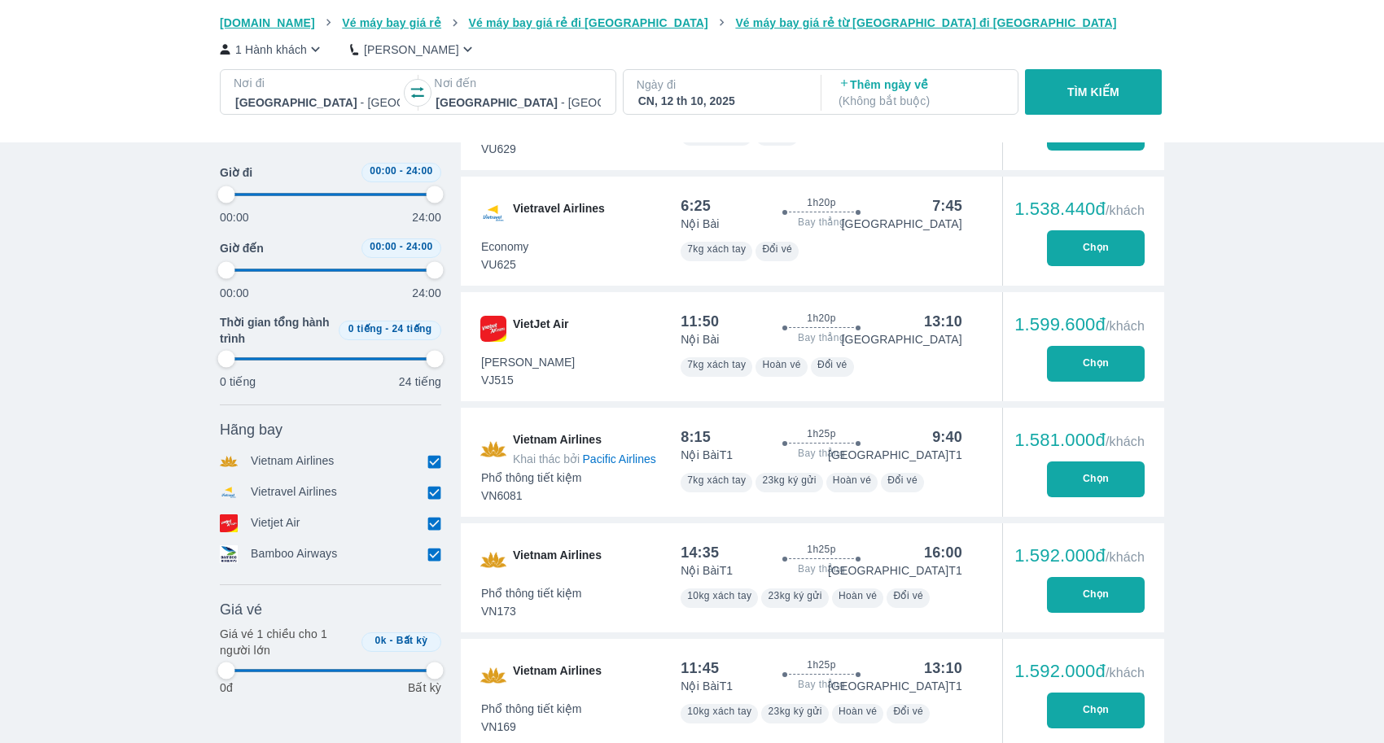
type input "97.9166666666667"
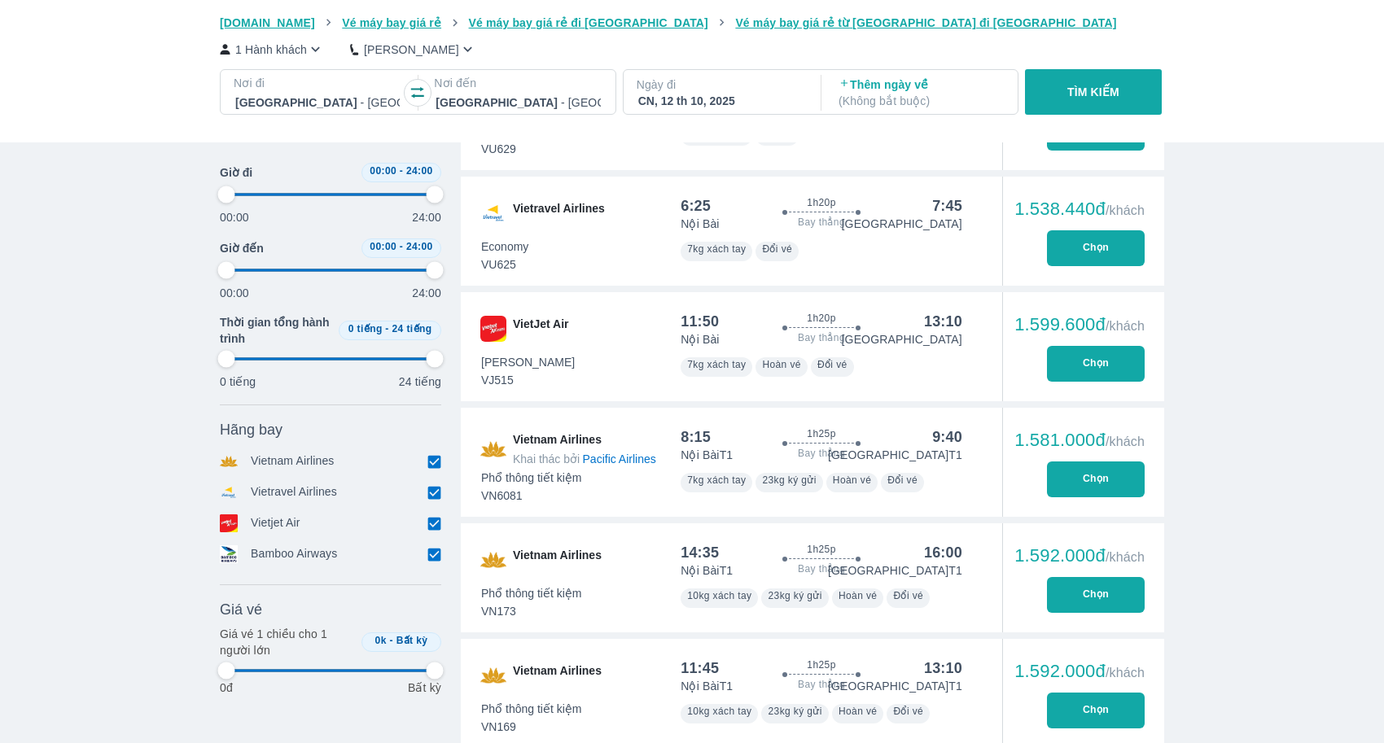
type input "97.9166666666667"
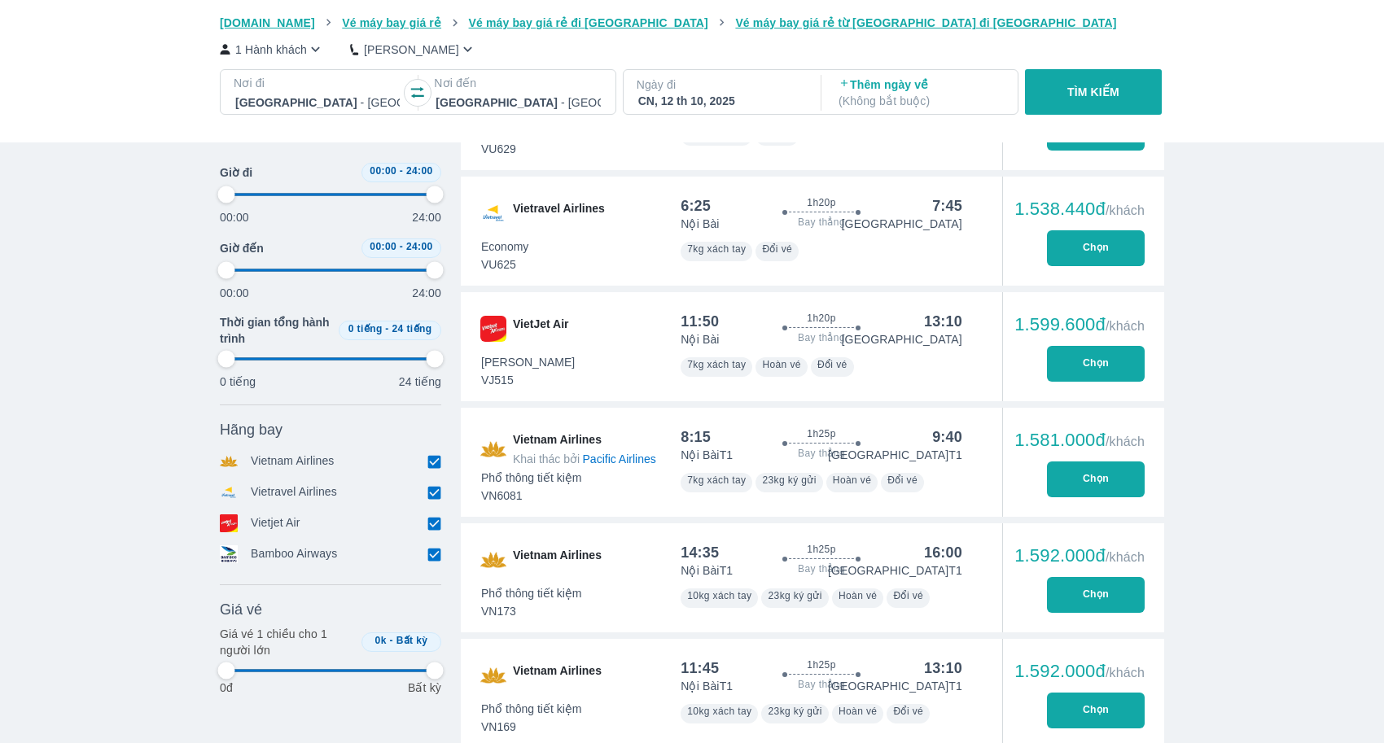
type input "97.9166666666667"
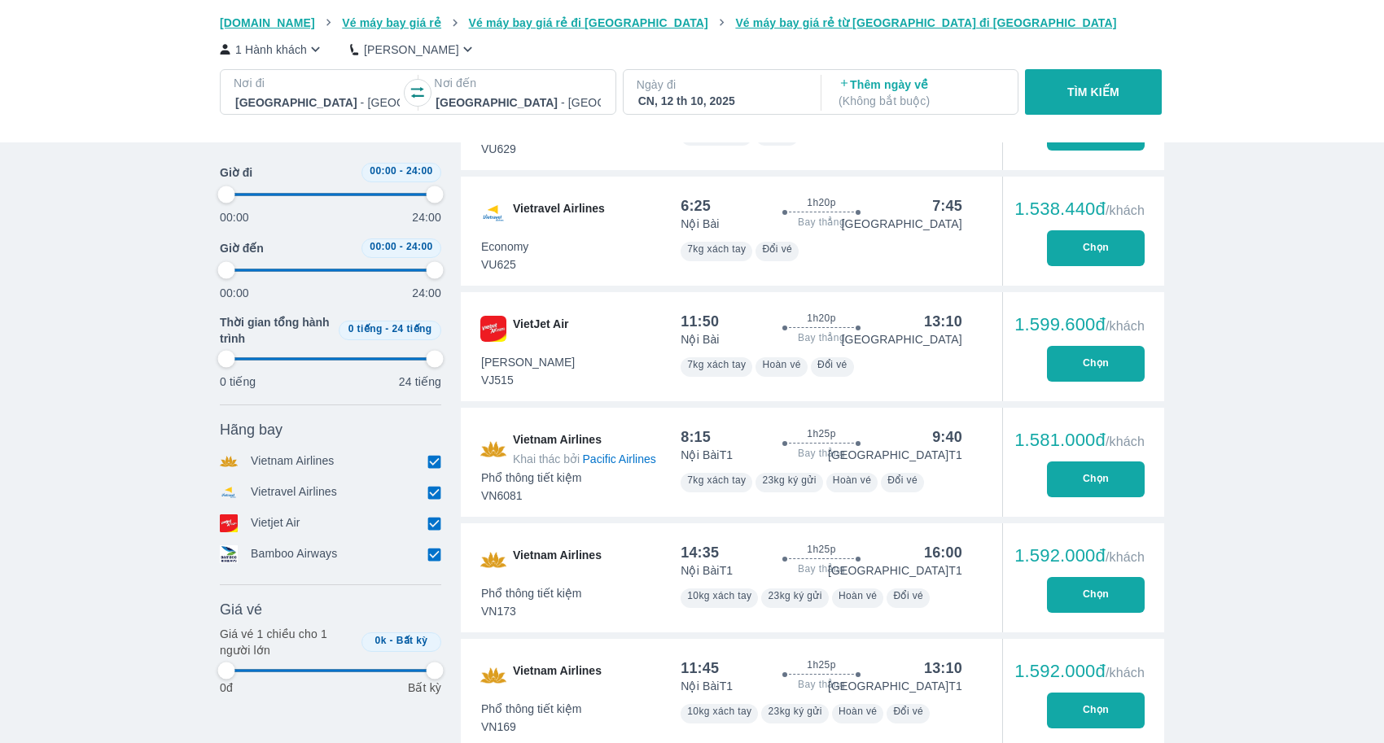
type input "97.9166666666667"
